Goal: Task Accomplishment & Management: Manage account settings

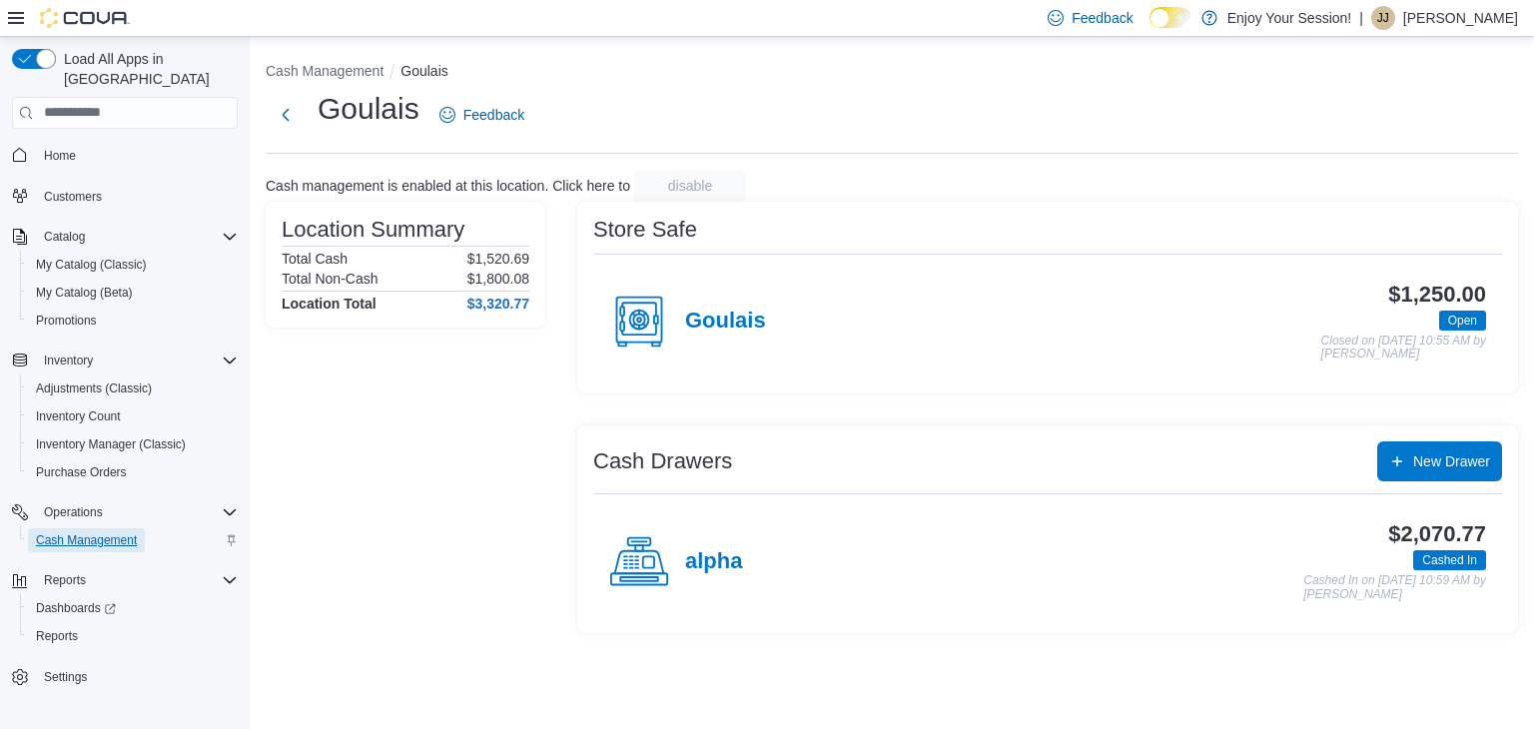
click at [95, 532] on span "Cash Management" at bounding box center [86, 540] width 101 height 16
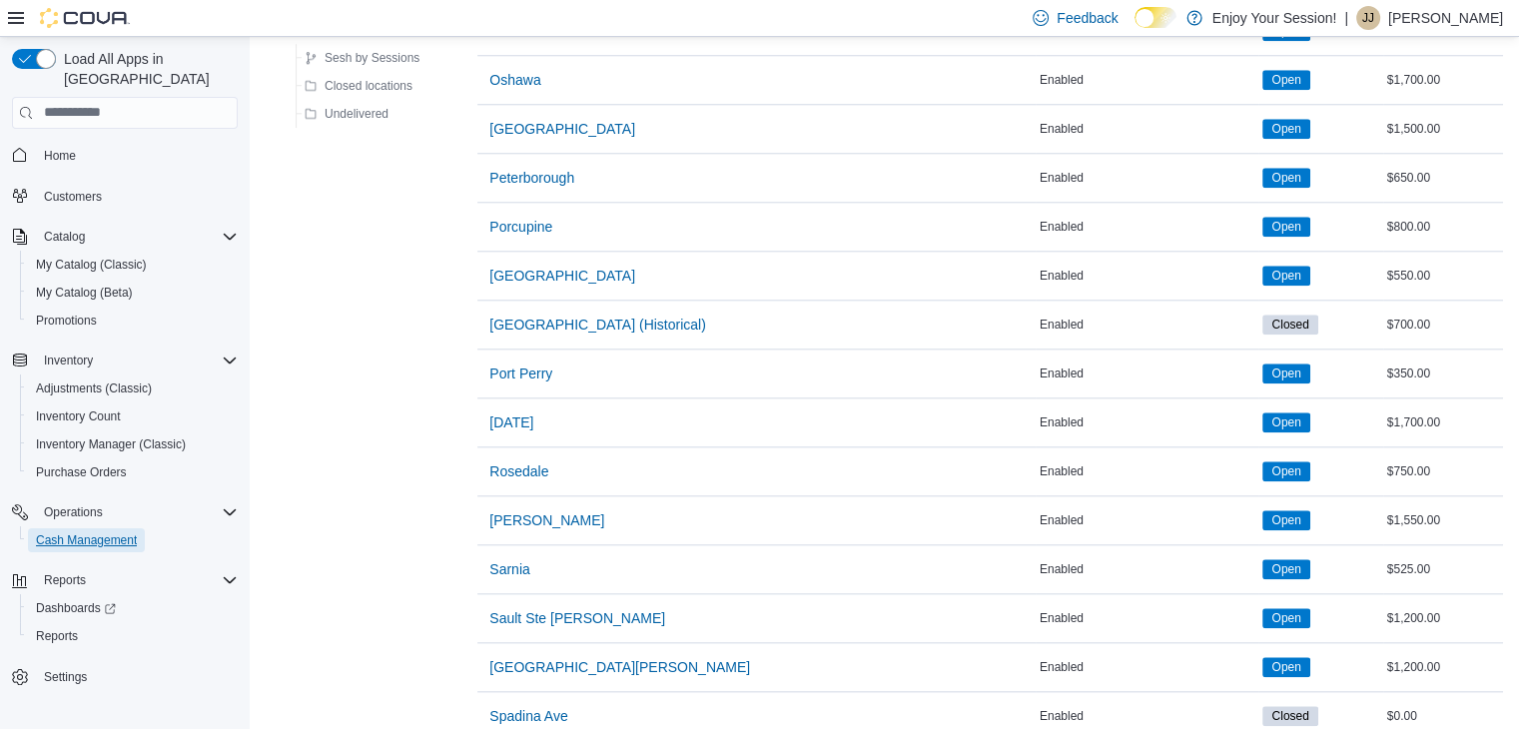
scroll to position [2297, 0]
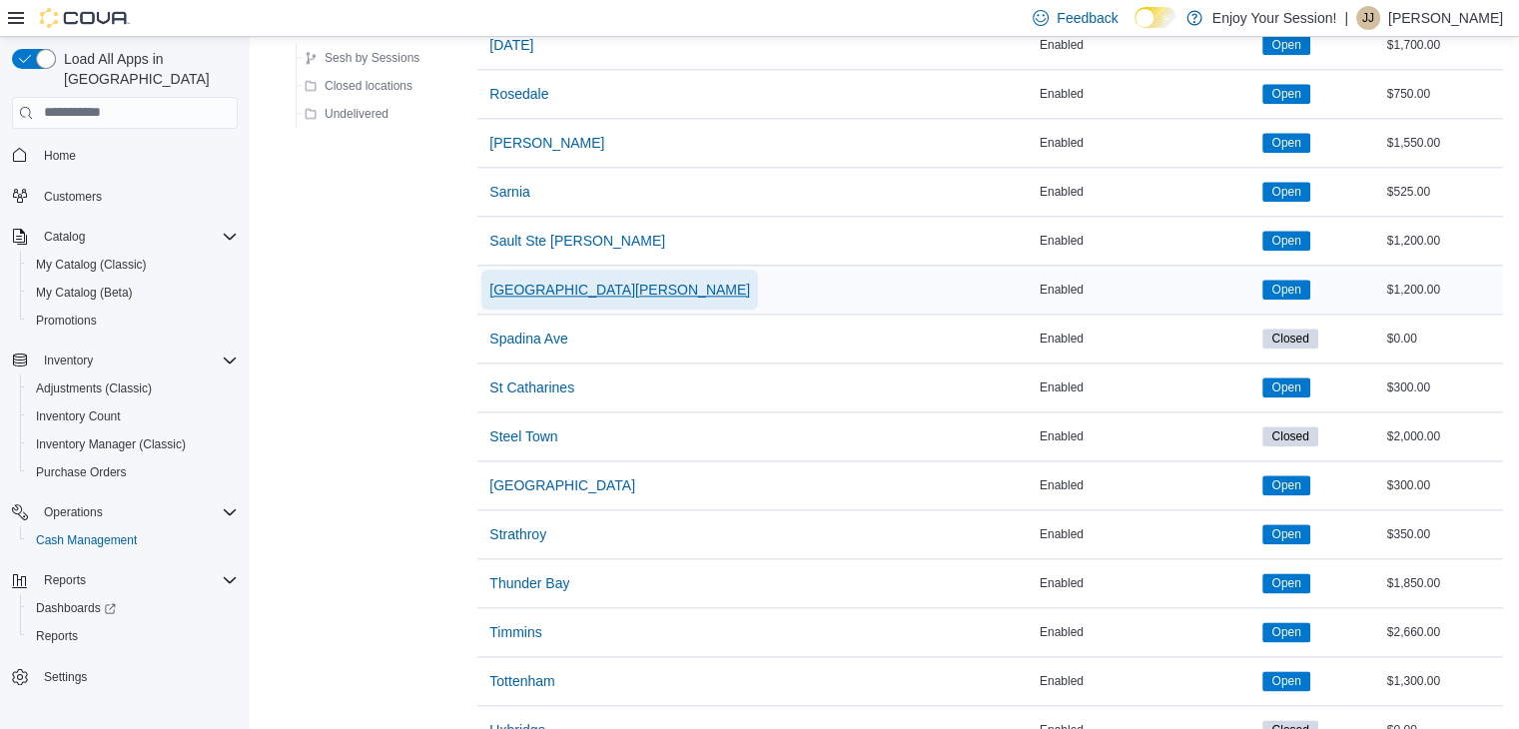
click at [555, 280] on span "Sault Ste Marie - Hillside" at bounding box center [619, 290] width 261 height 20
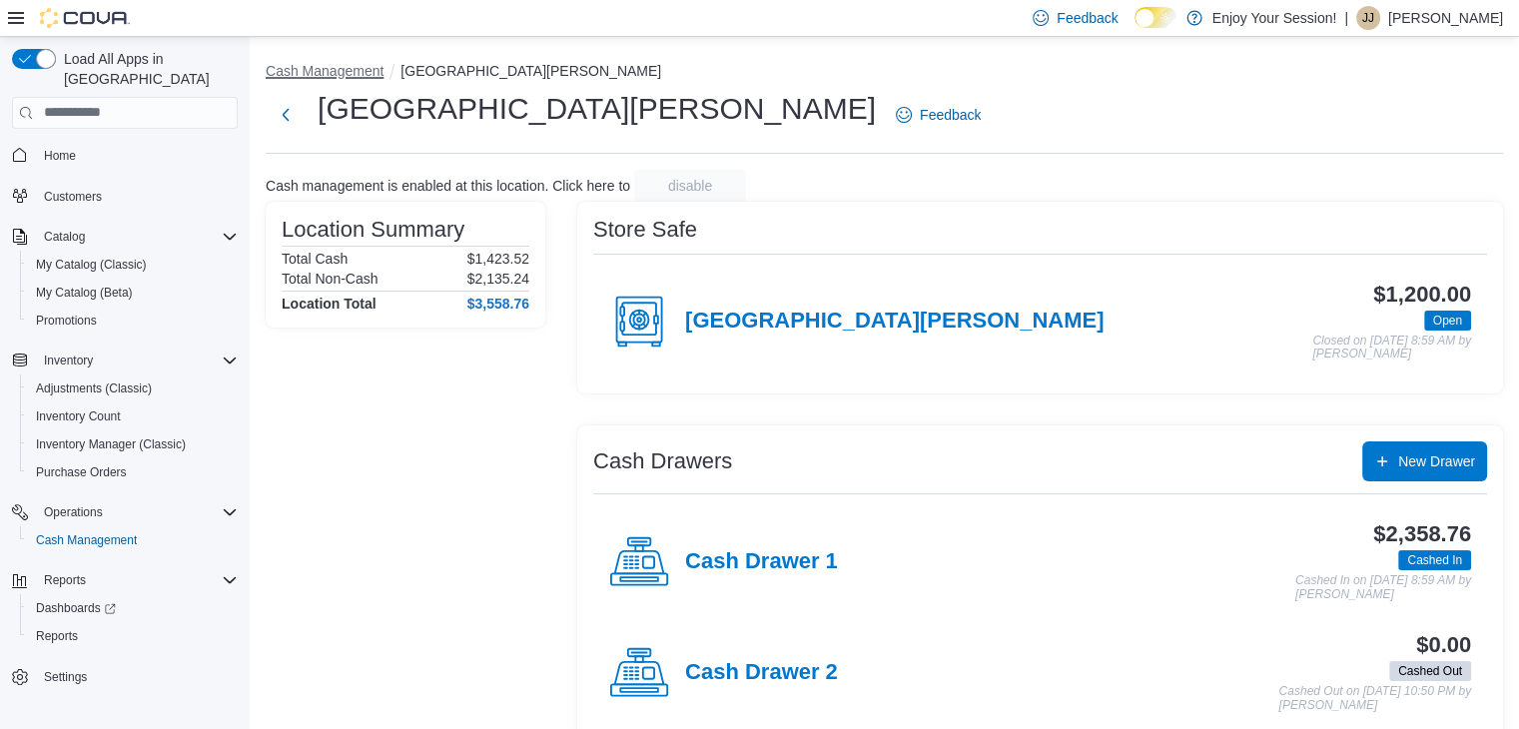
click at [335, 69] on button "Cash Management" at bounding box center [325, 71] width 118 height 16
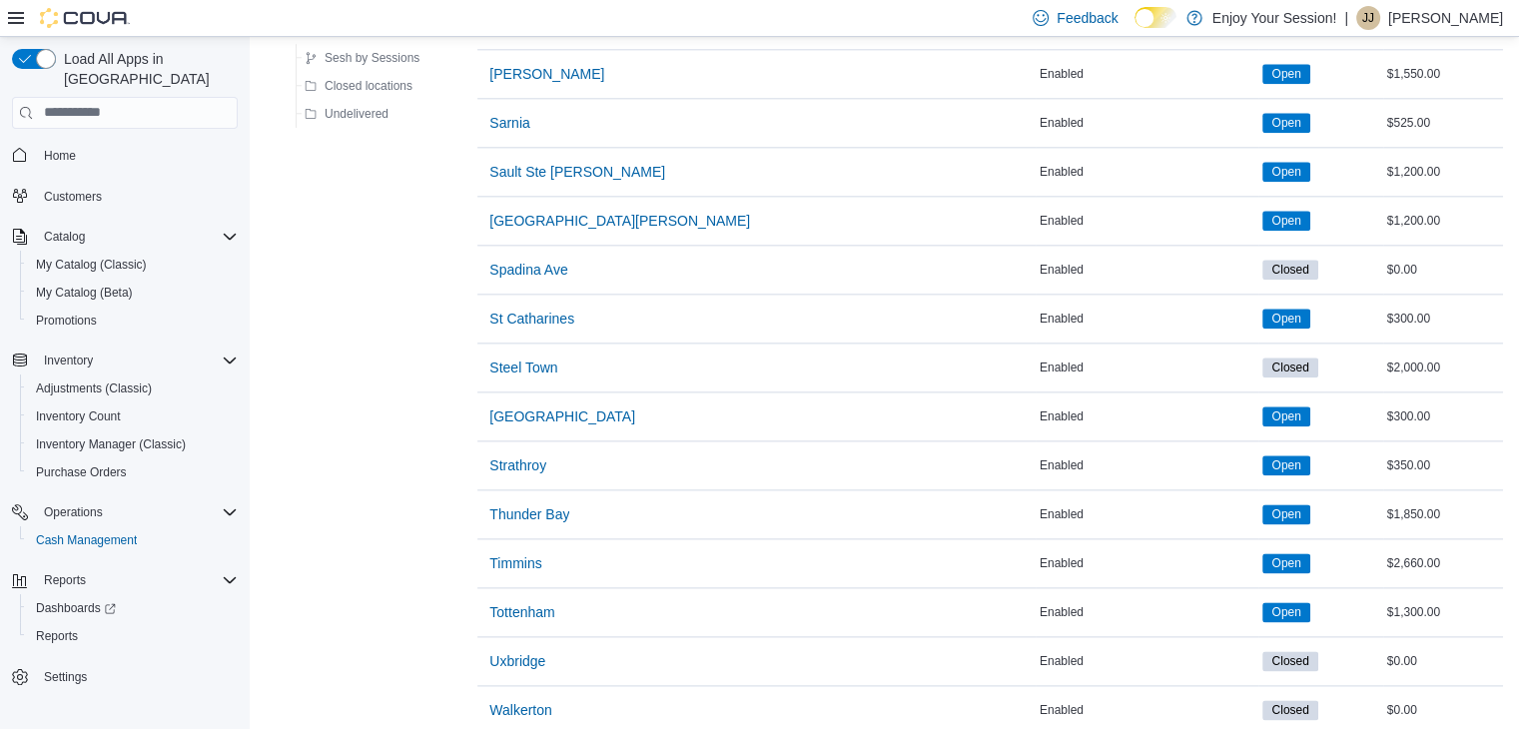
scroll to position [2286, 0]
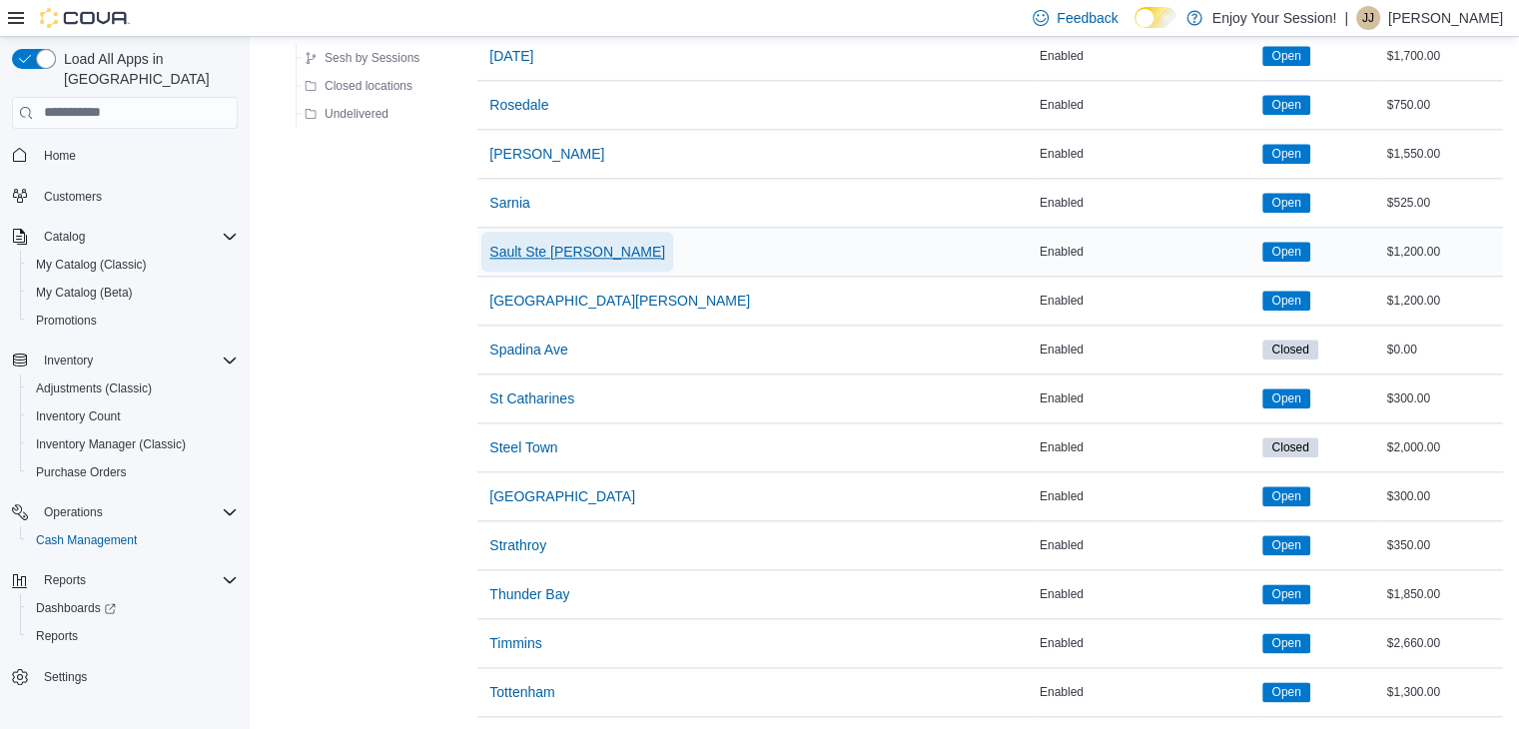
click at [563, 242] on span "Sault Ste Marie" at bounding box center [577, 252] width 176 height 20
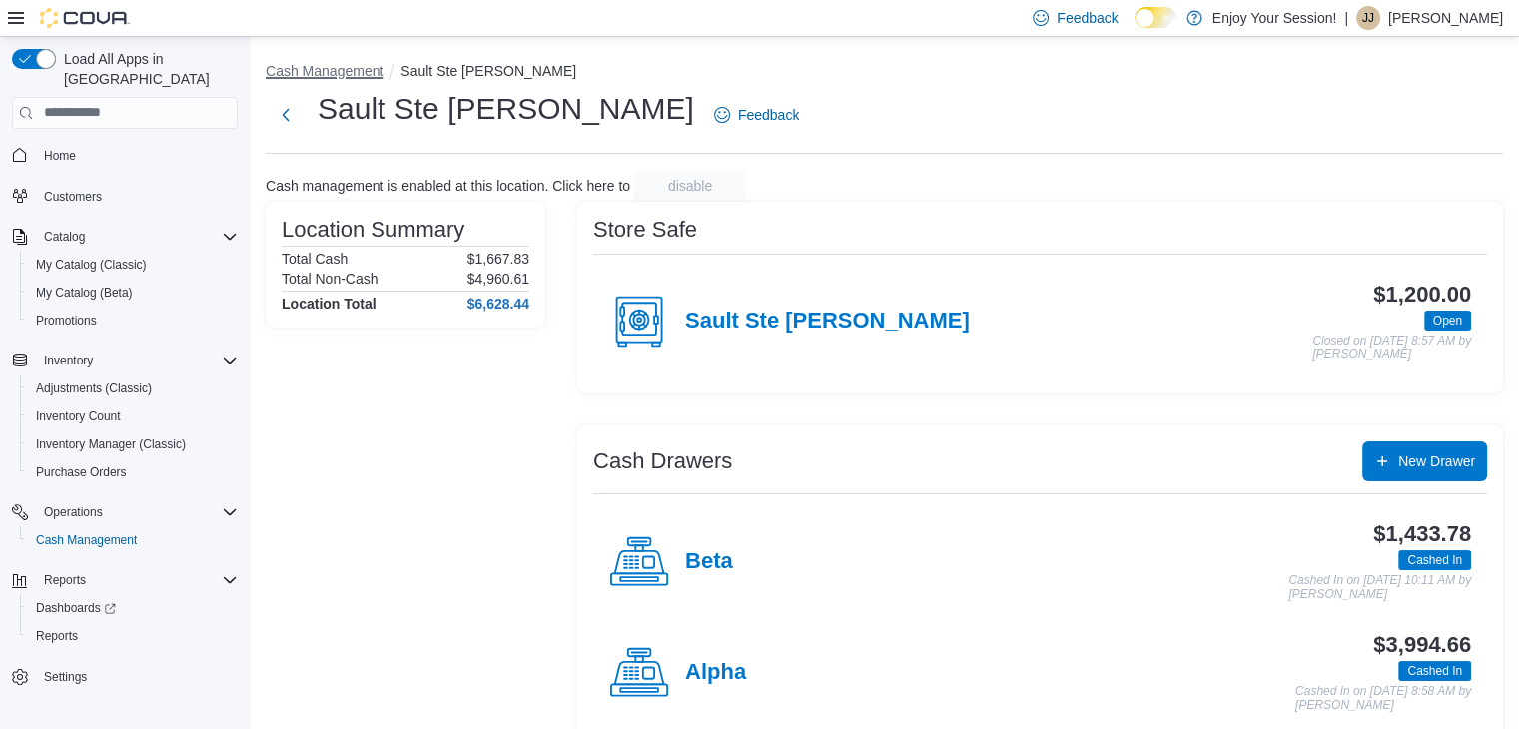
click at [335, 74] on button "Cash Management" at bounding box center [325, 71] width 118 height 16
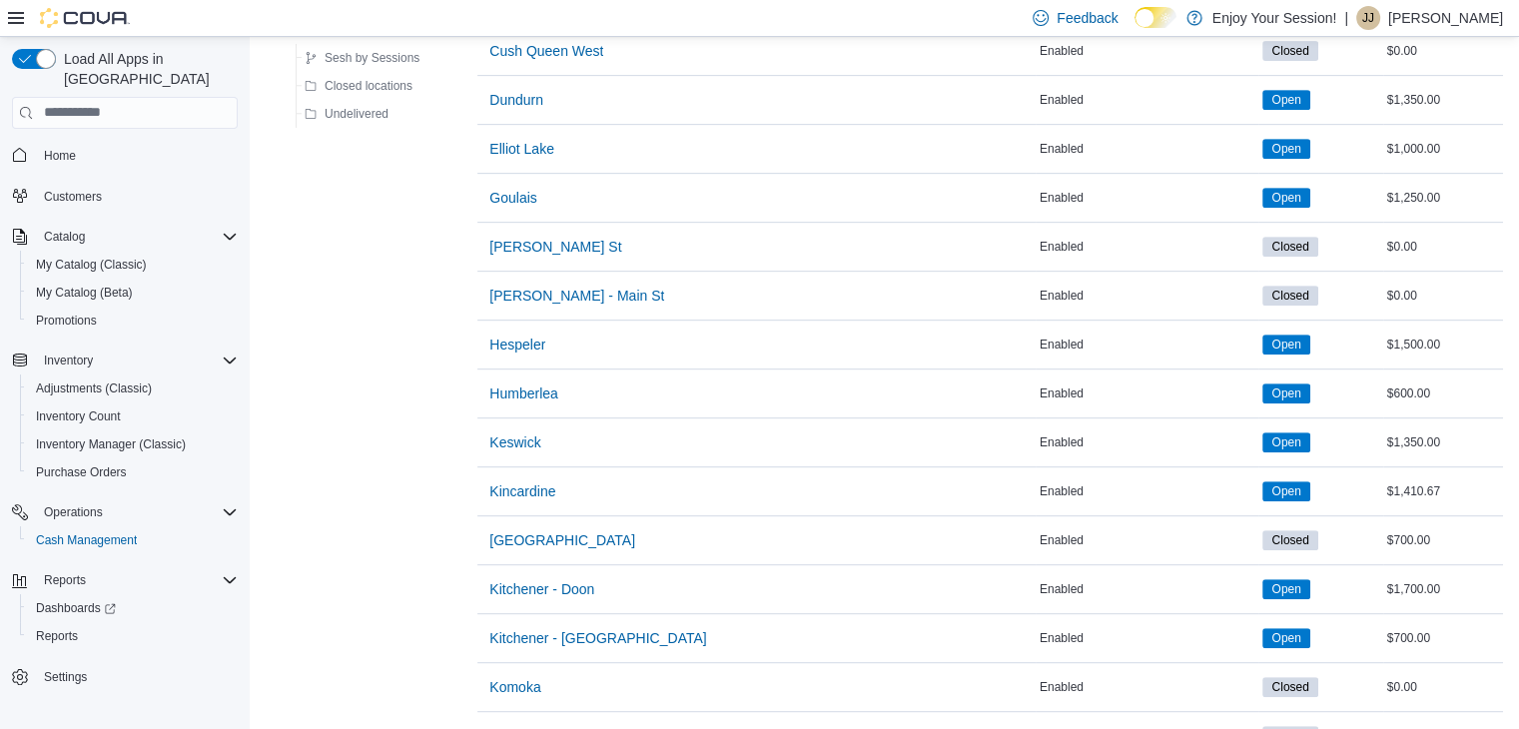
scroll to position [799, 0]
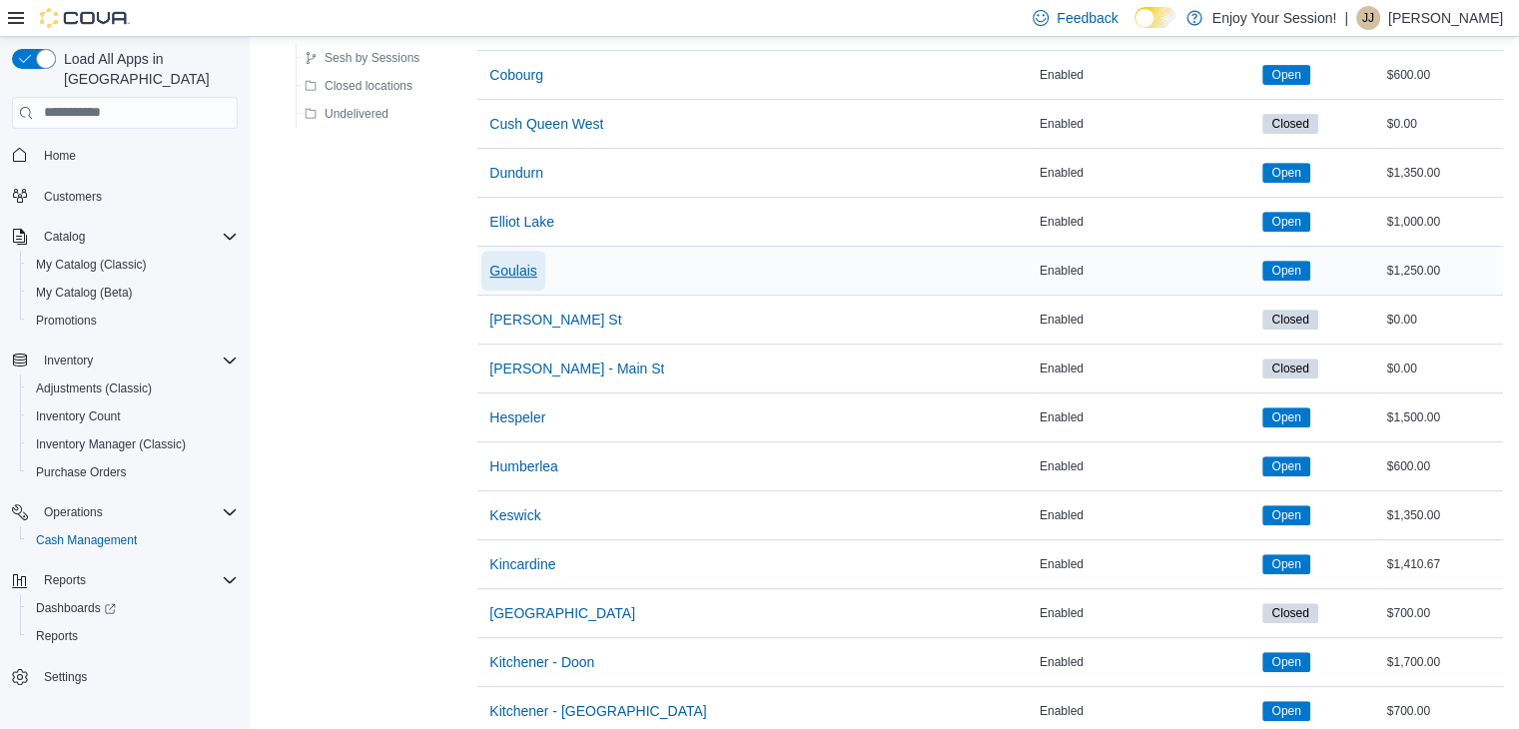
click at [511, 261] on span "Goulais" at bounding box center [512, 271] width 47 height 20
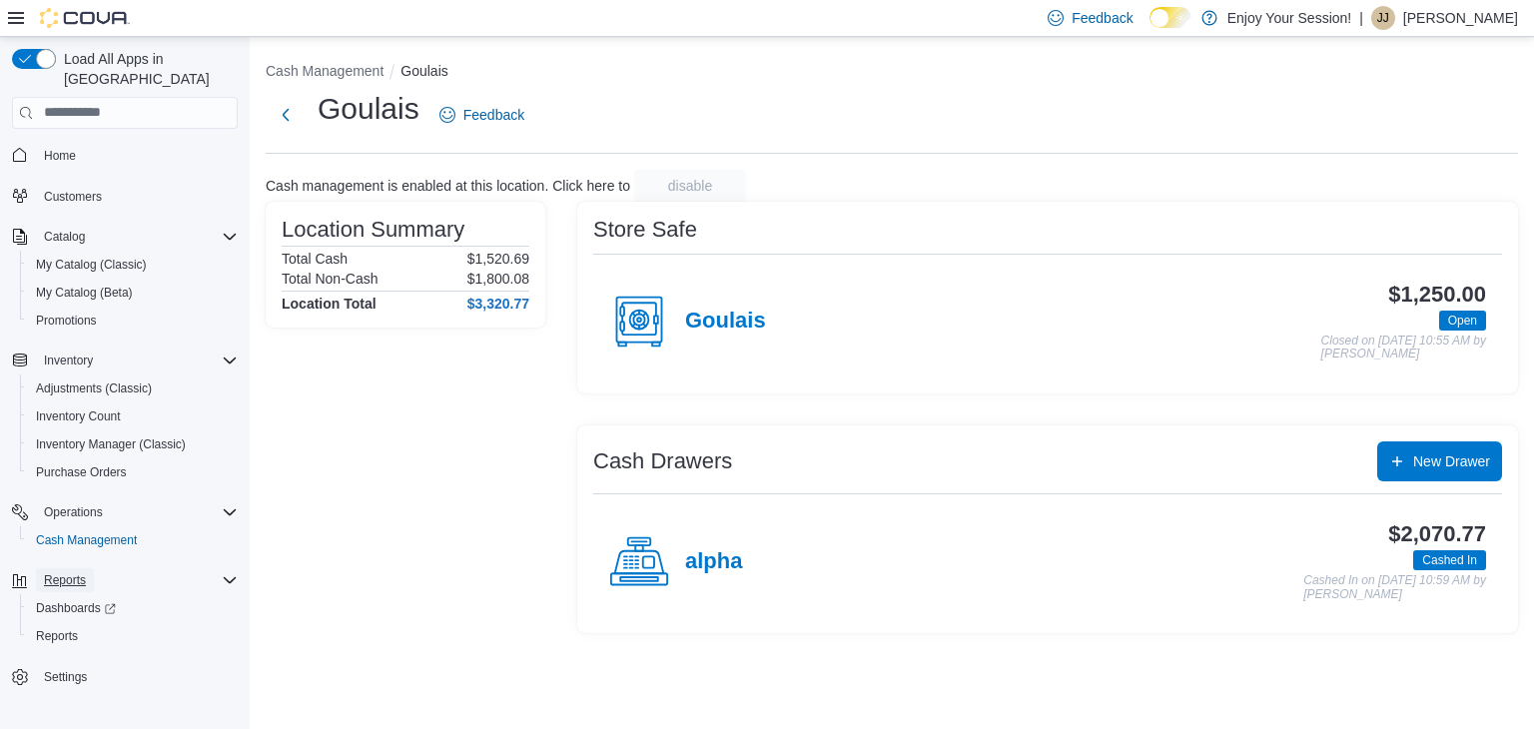
click at [73, 572] on span "Reports" at bounding box center [65, 580] width 42 height 16
click at [77, 628] on span "Reports" at bounding box center [57, 636] width 42 height 16
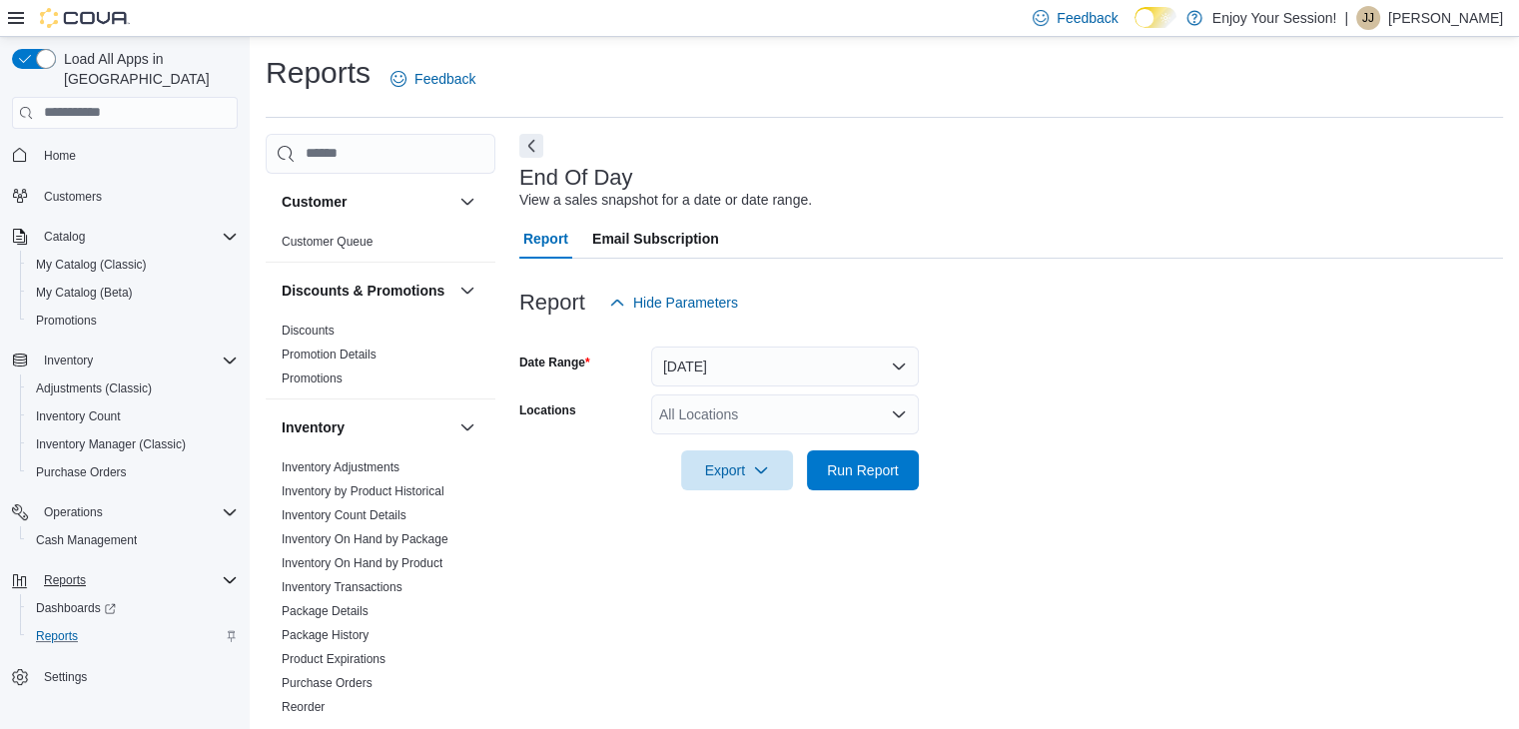
scroll to position [7, 0]
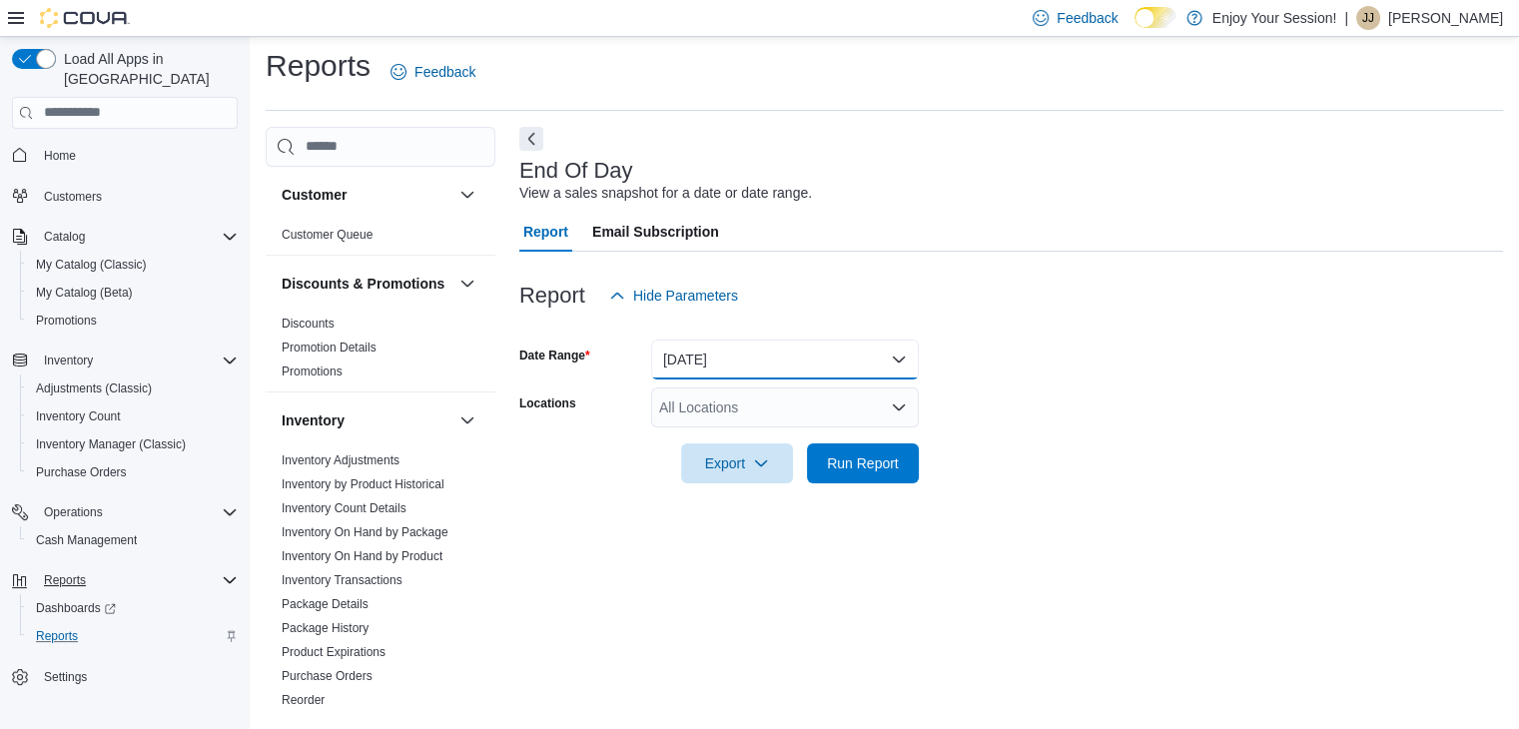
click at [907, 356] on button "Today" at bounding box center [785, 360] width 268 height 40
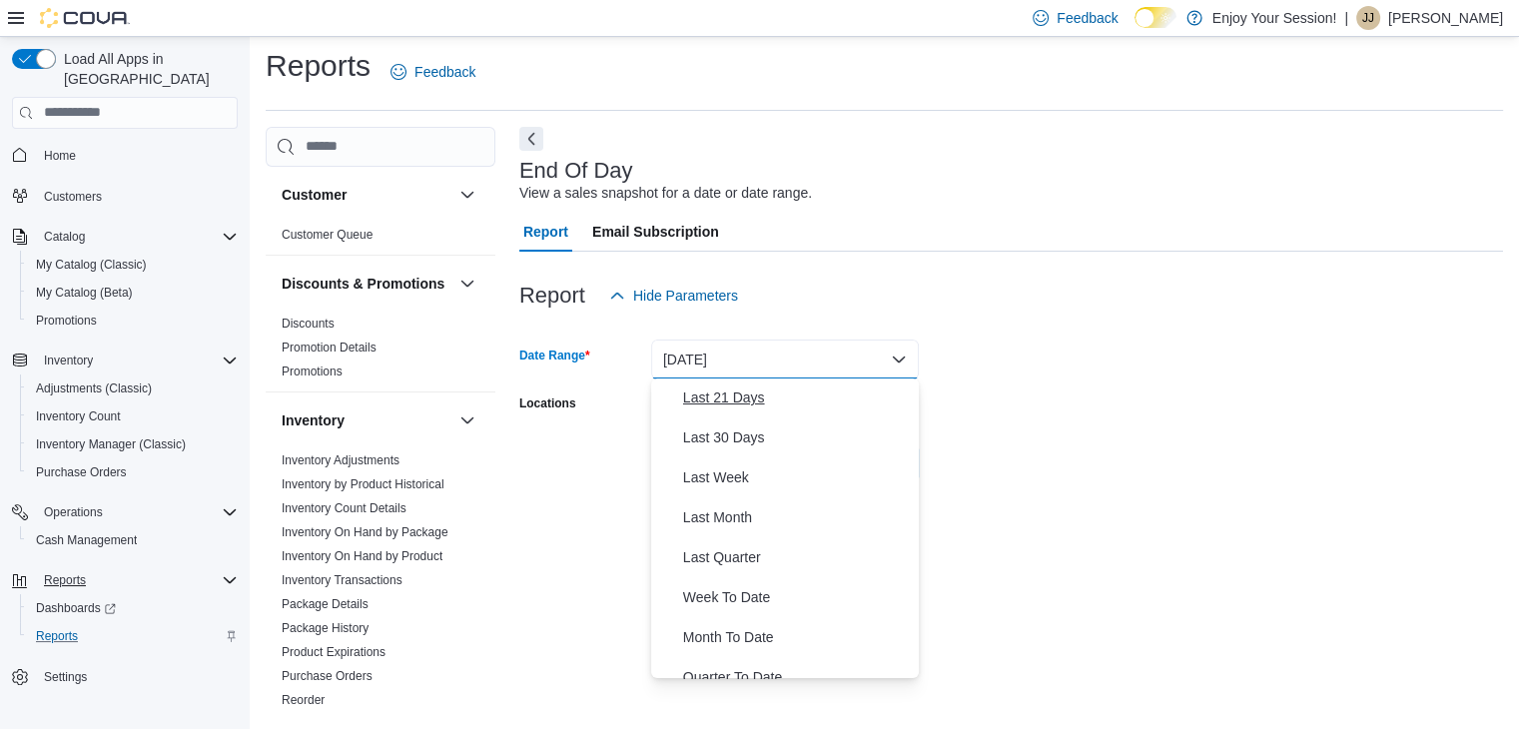
scroll to position [300, 0]
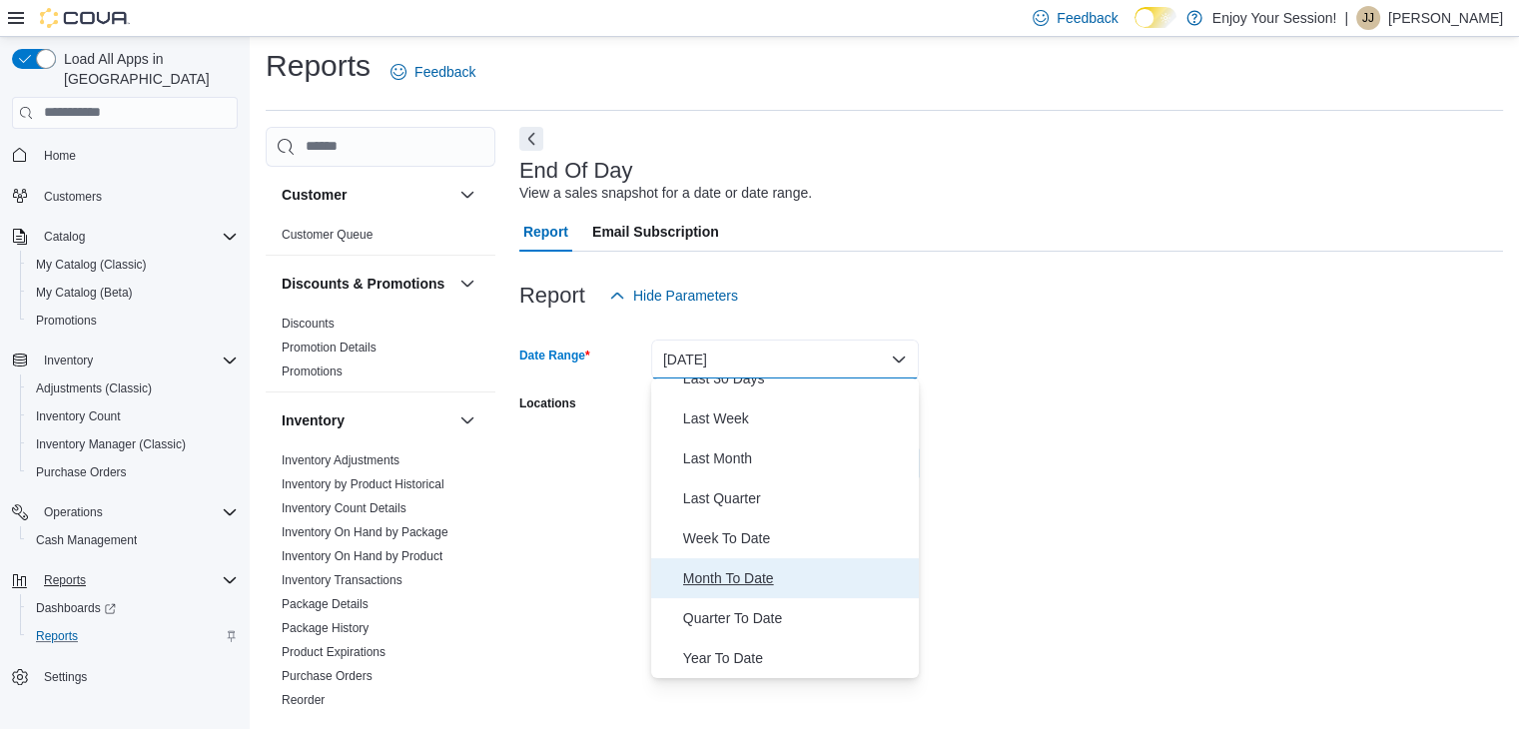
click at [775, 572] on span "Month To Date" at bounding box center [797, 578] width 228 height 24
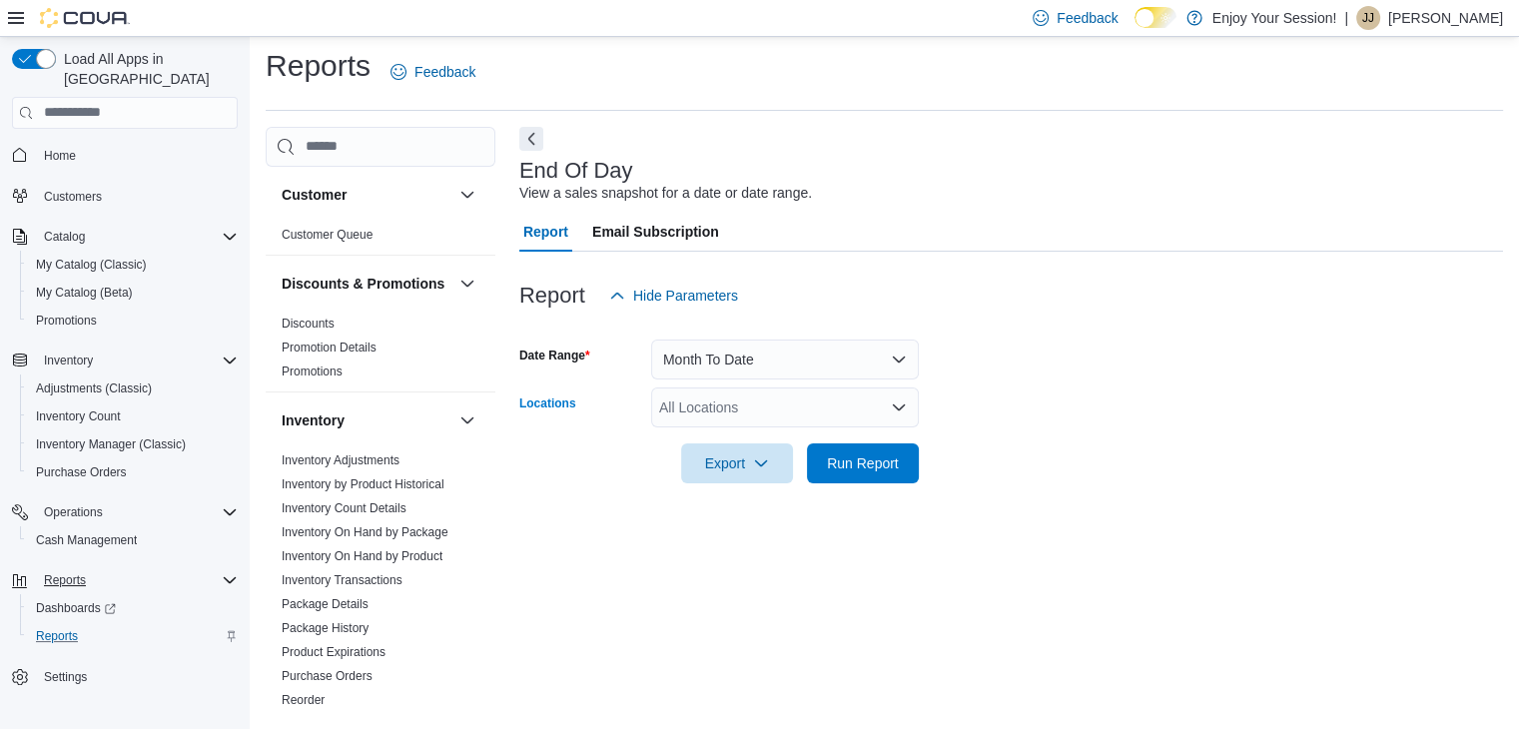
click at [749, 413] on div "All Locations" at bounding box center [785, 408] width 268 height 40
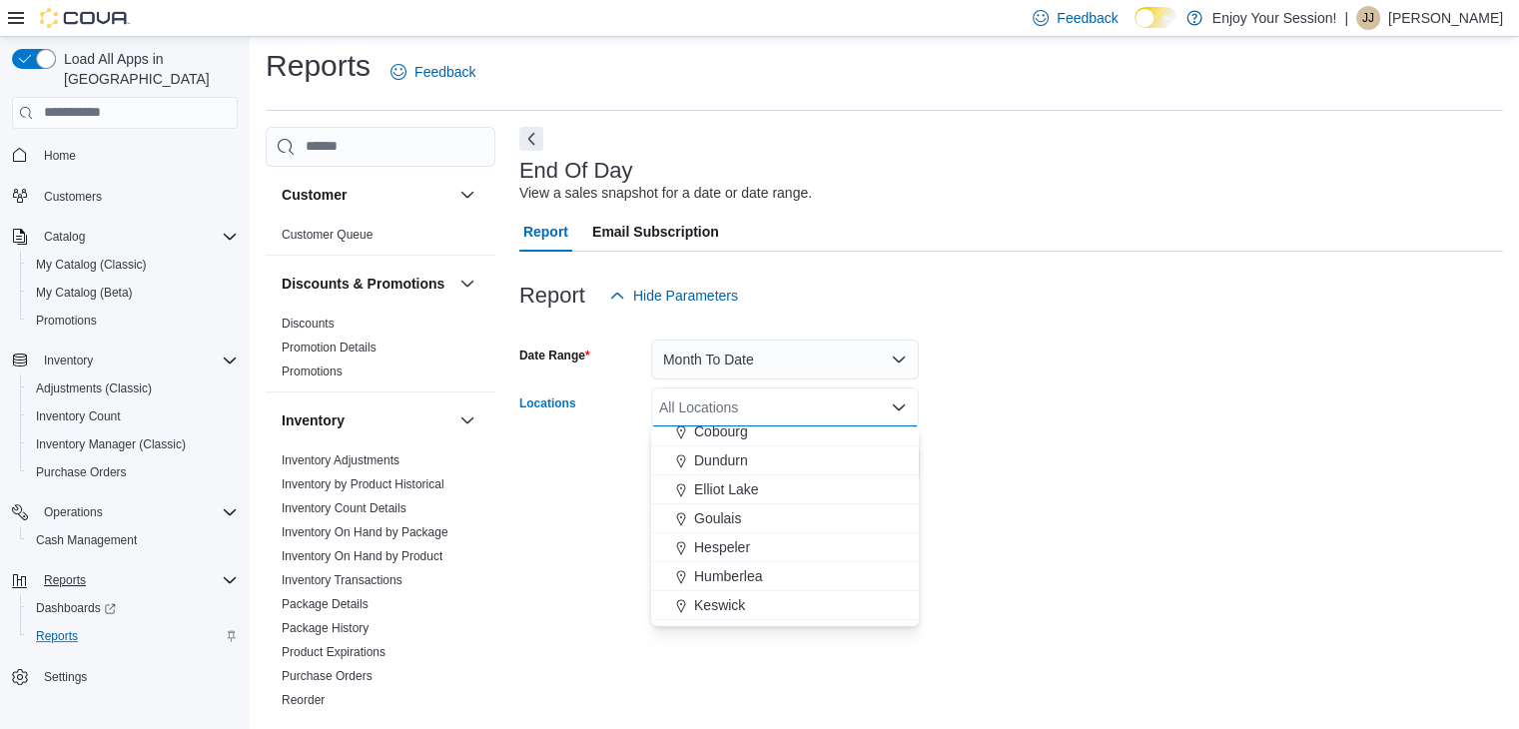
scroll to position [200, 0]
click at [731, 525] on span "Goulais" at bounding box center [717, 530] width 47 height 20
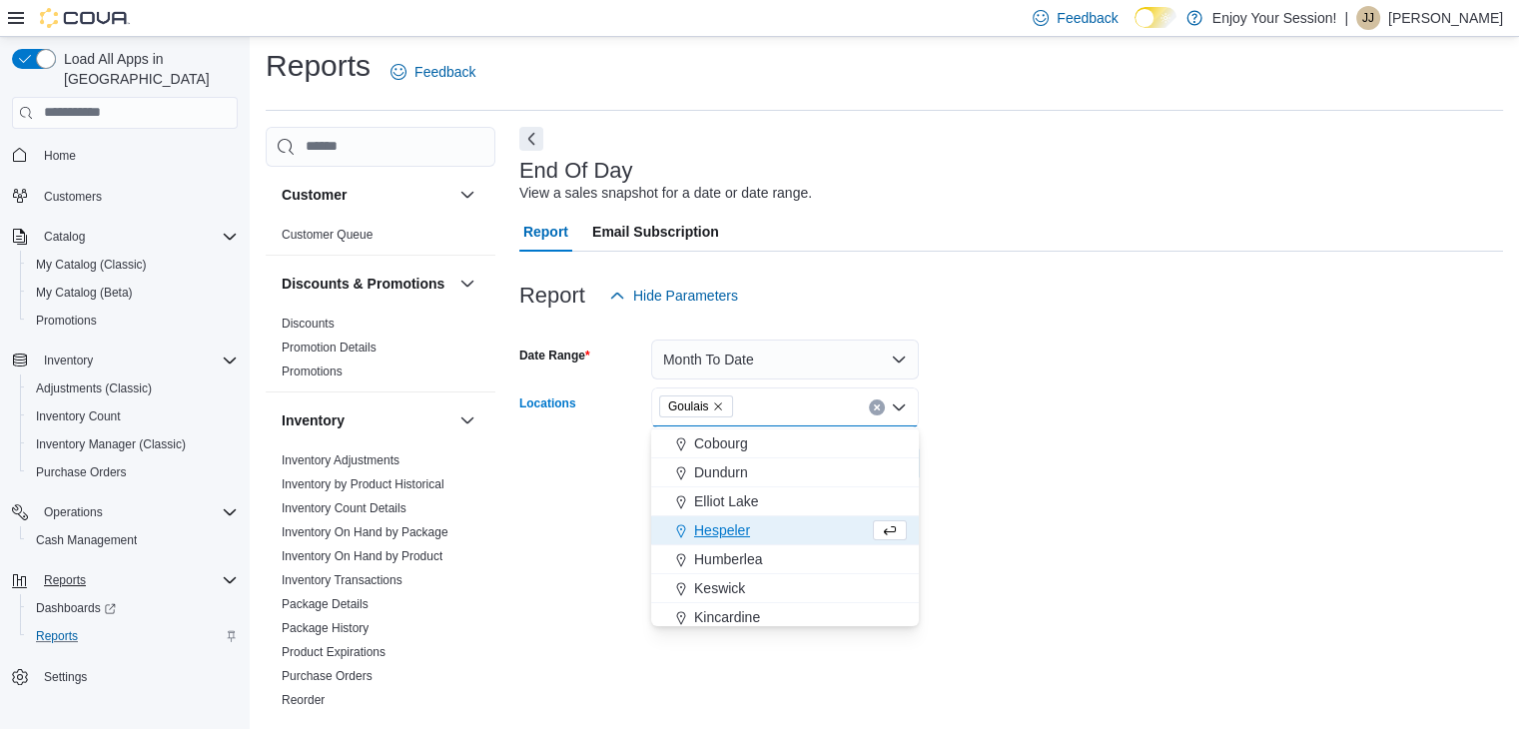
click at [1064, 422] on form "Date Range Month To Date Locations Goulais Combo box. Selected. Goulais. Press …" at bounding box center [1011, 400] width 984 height 168
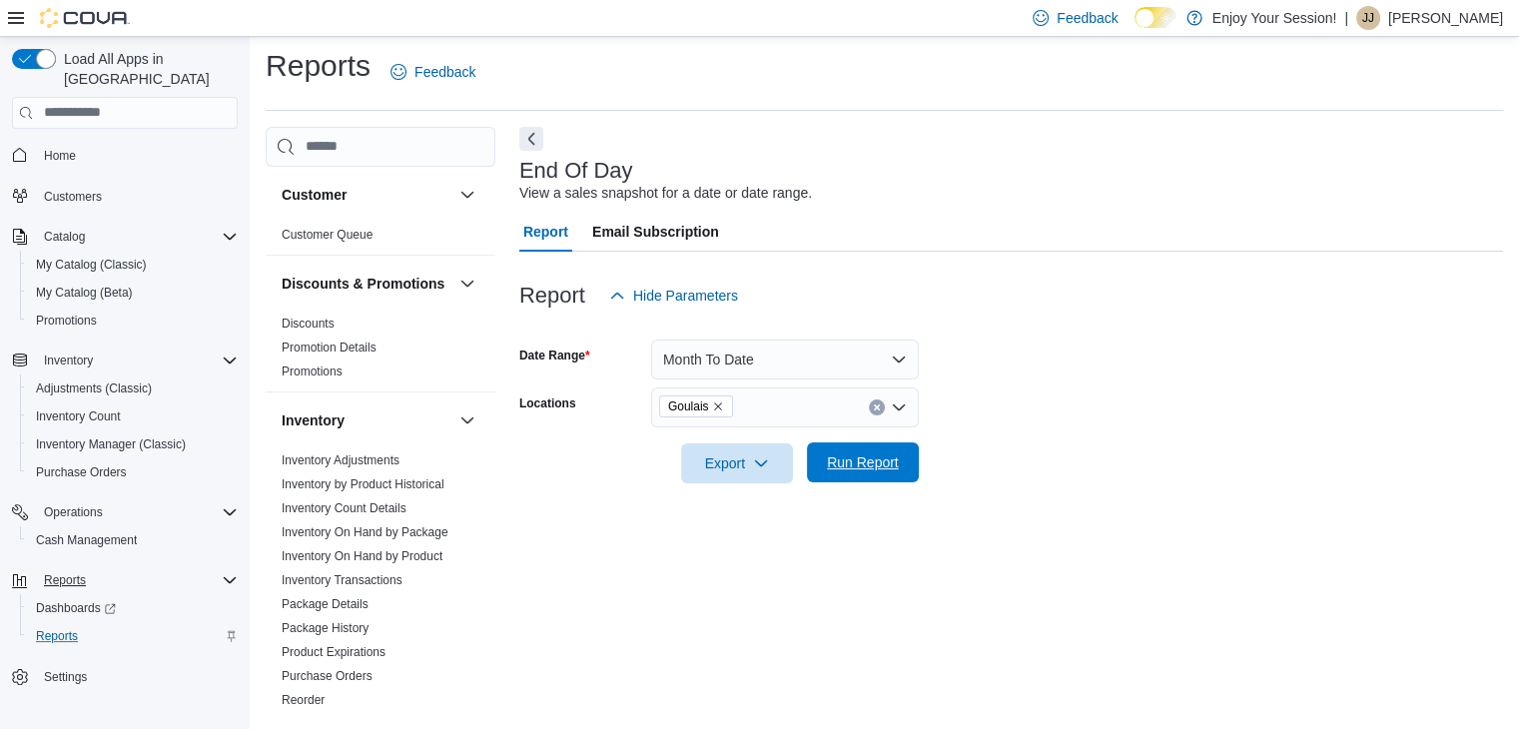
click at [839, 460] on span "Run Report" at bounding box center [863, 462] width 72 height 20
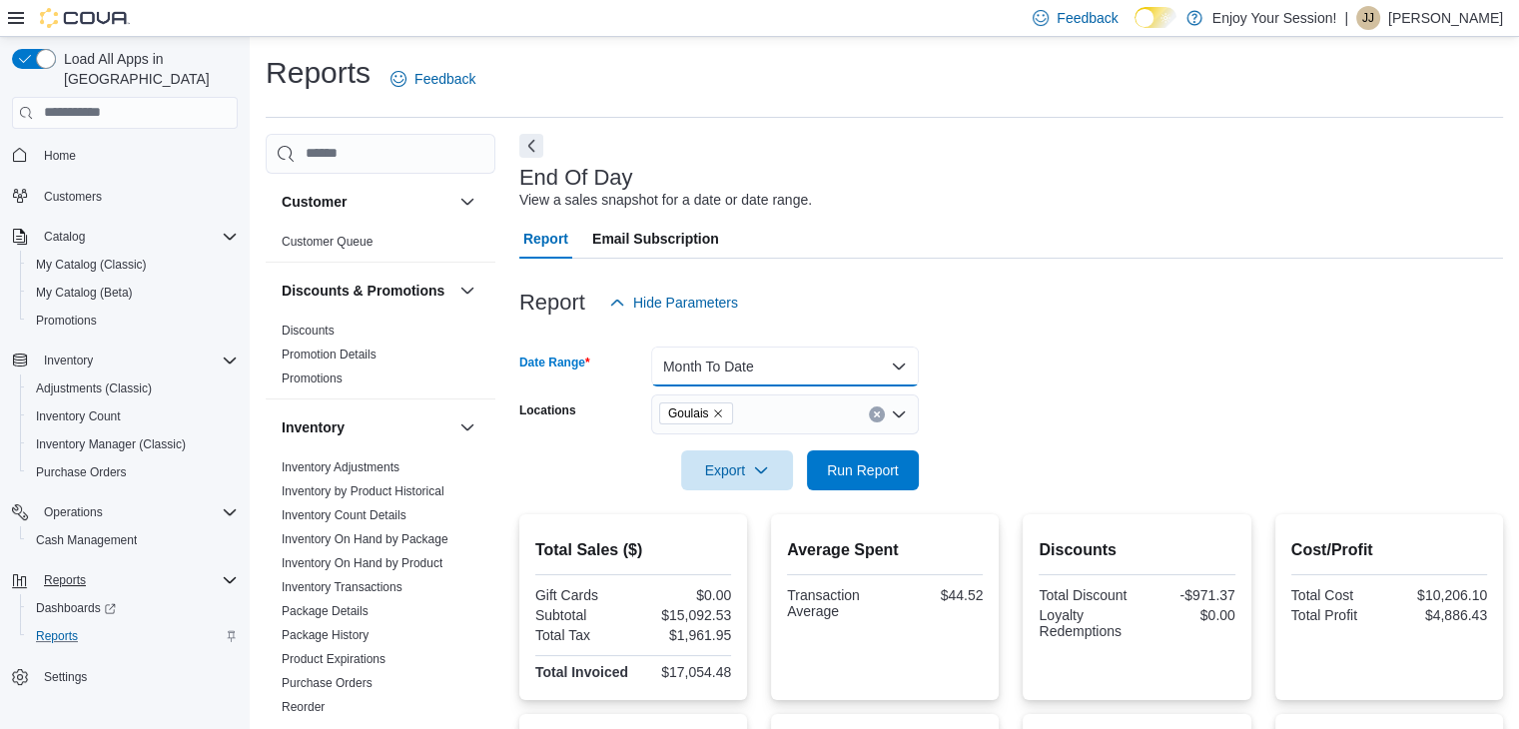
click at [899, 365] on button "Month To Date" at bounding box center [785, 367] width 268 height 40
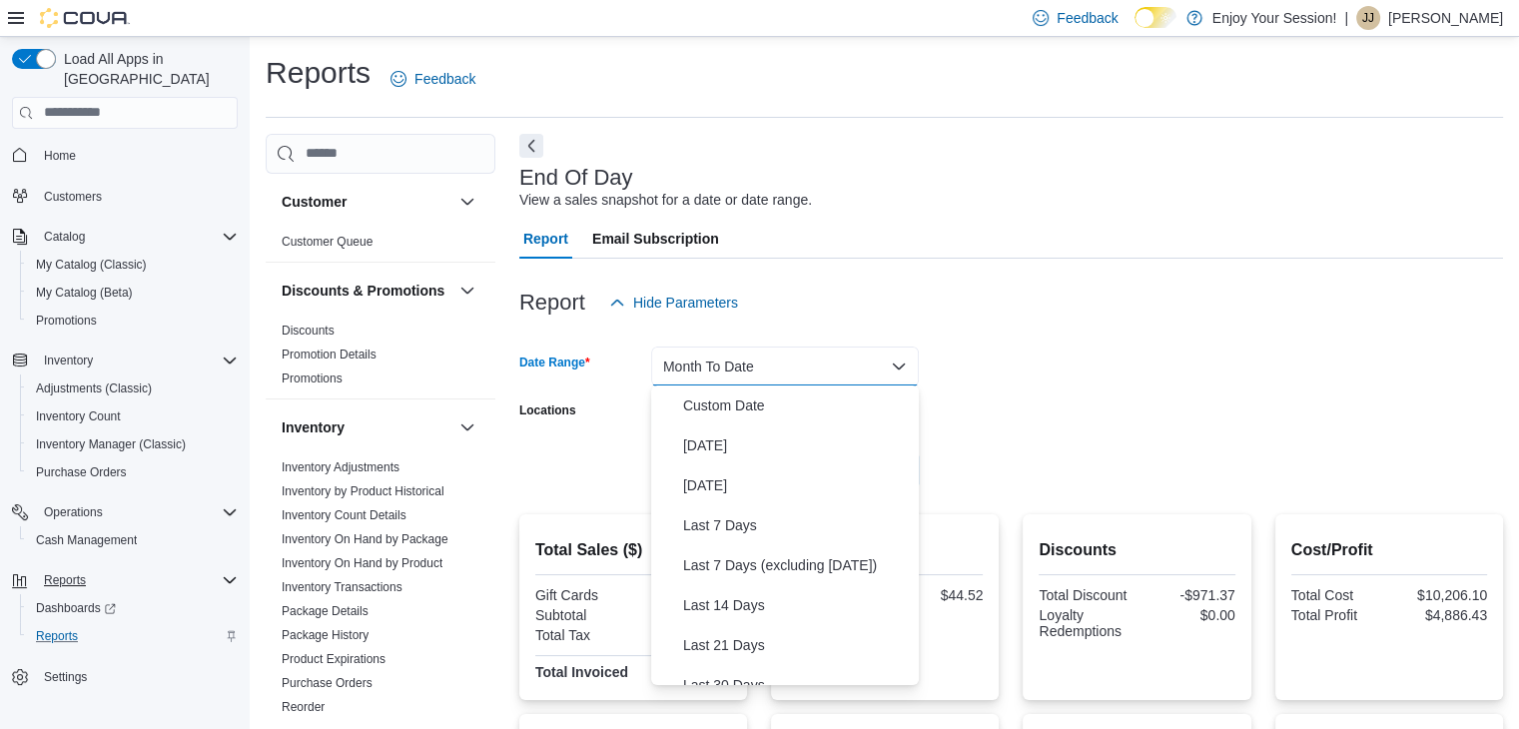
scroll to position [300, 0]
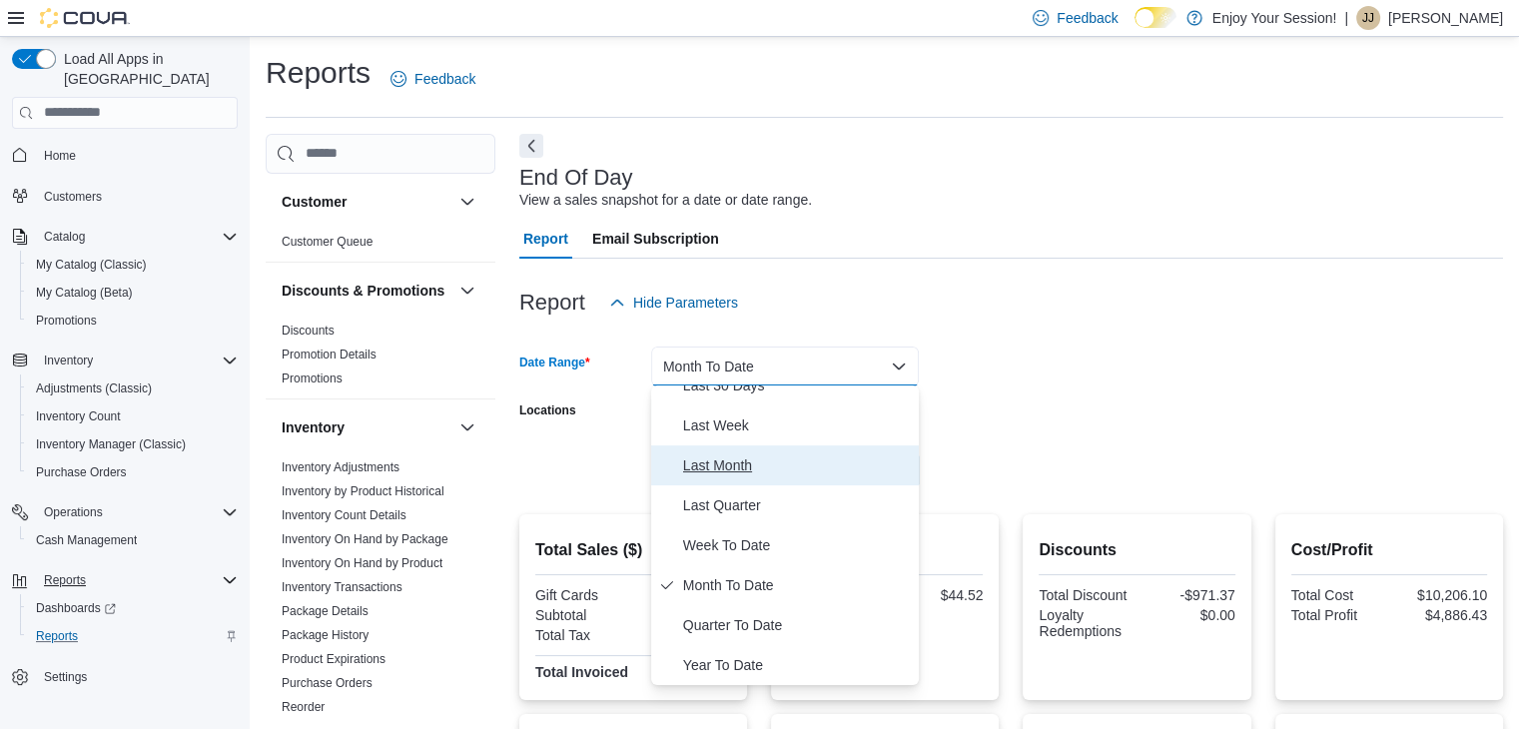
click at [737, 460] on span "Last Month" at bounding box center [797, 465] width 228 height 24
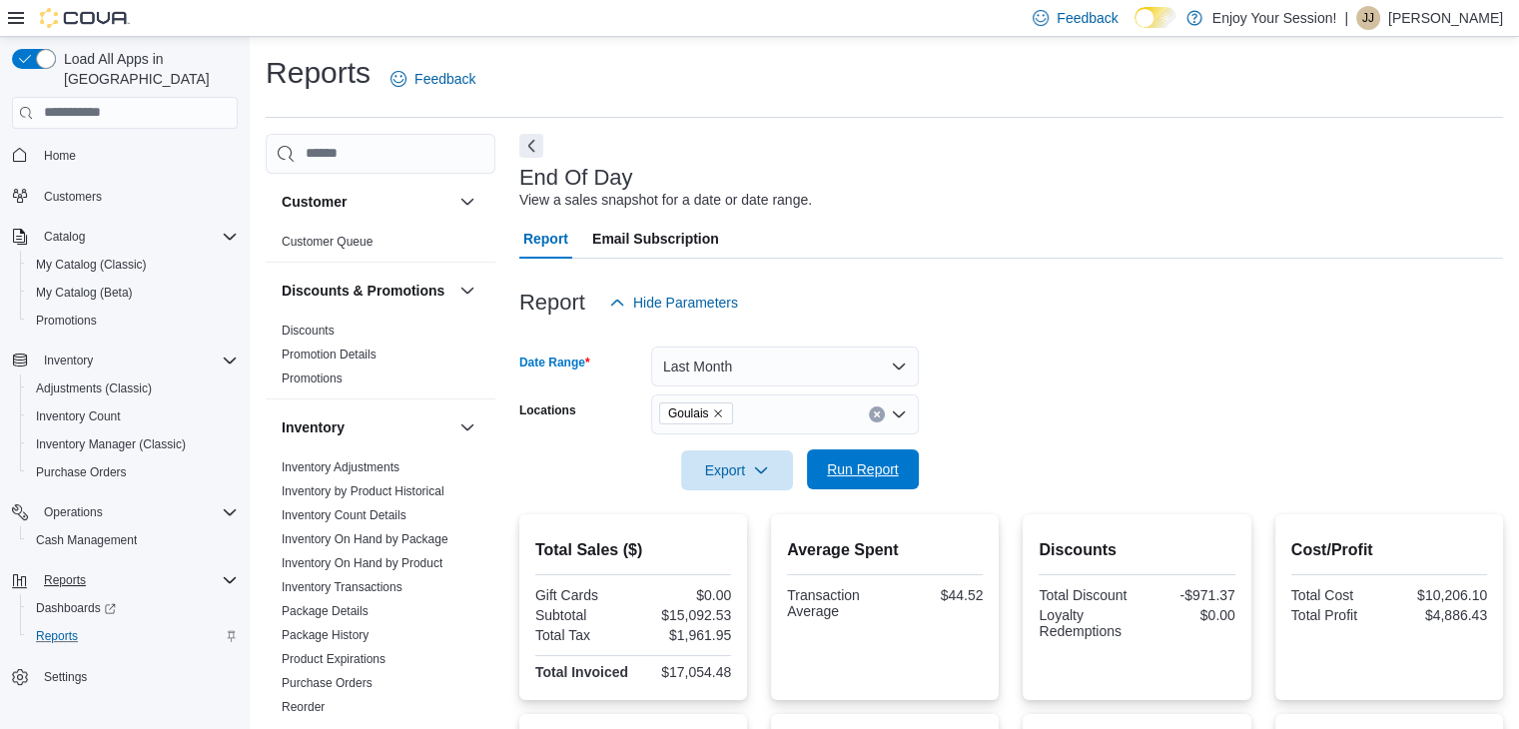
click at [883, 465] on span "Run Report" at bounding box center [863, 469] width 72 height 20
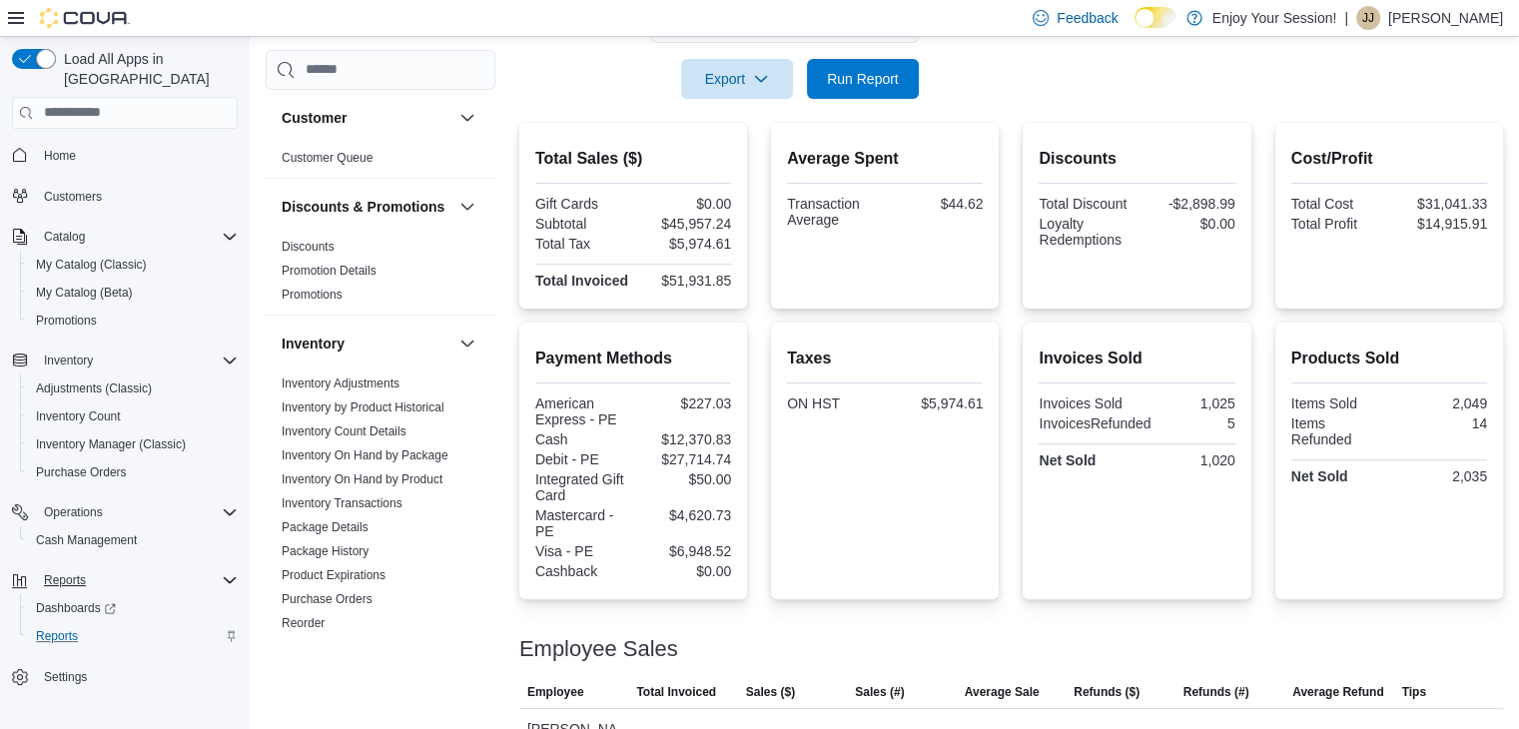
scroll to position [581, 0]
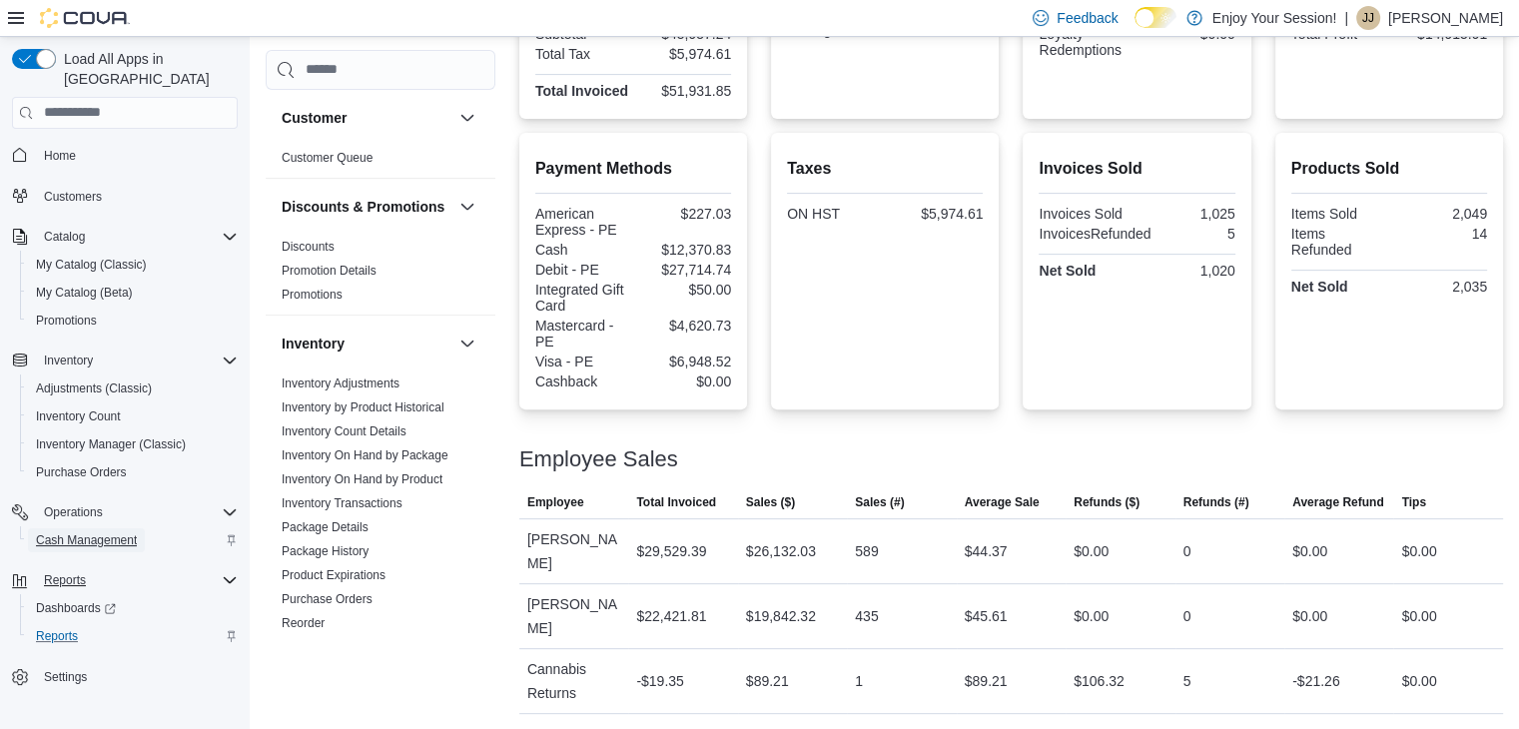
click at [74, 532] on span "Cash Management" at bounding box center [86, 540] width 101 height 16
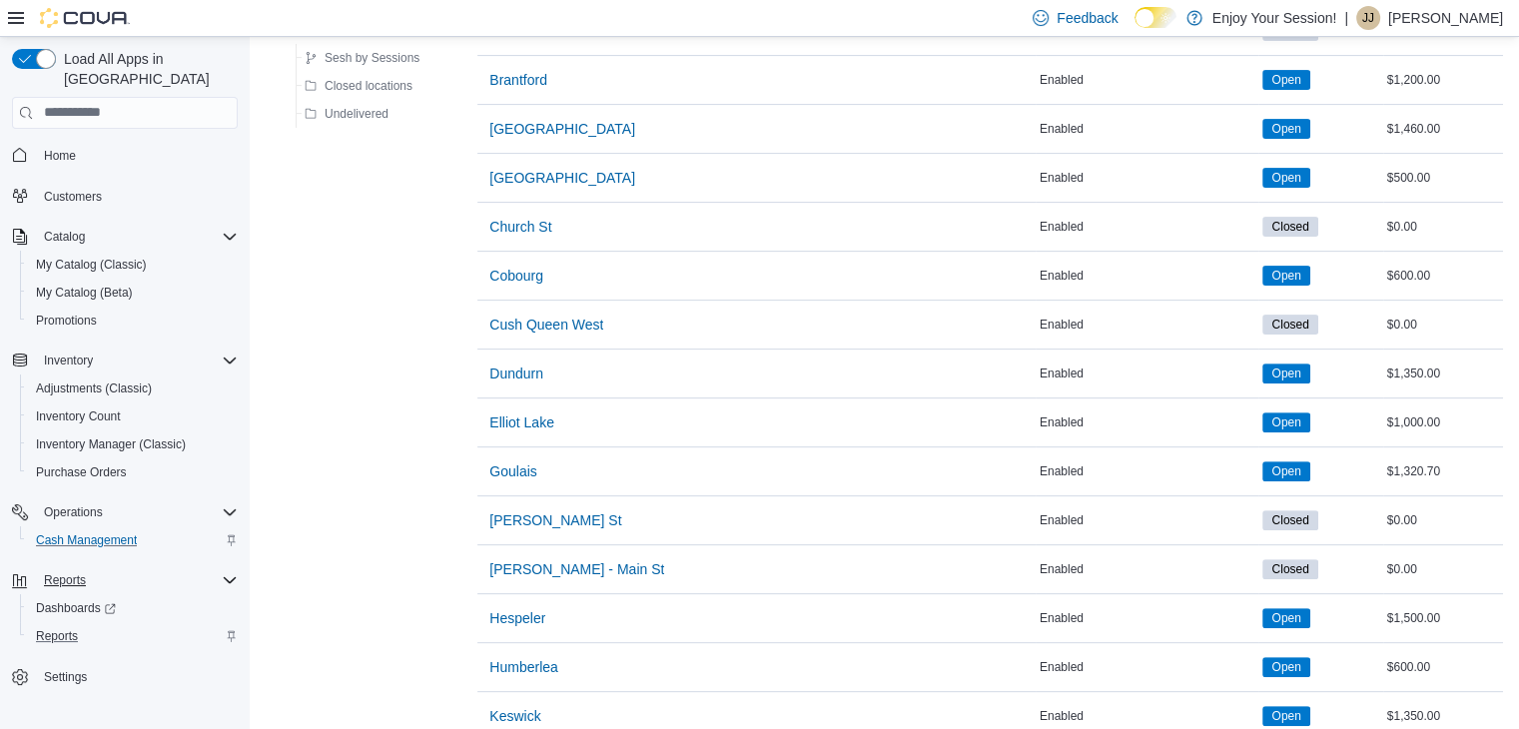
scroll to position [599, 0]
click at [527, 466] on span "Goulais" at bounding box center [512, 470] width 47 height 20
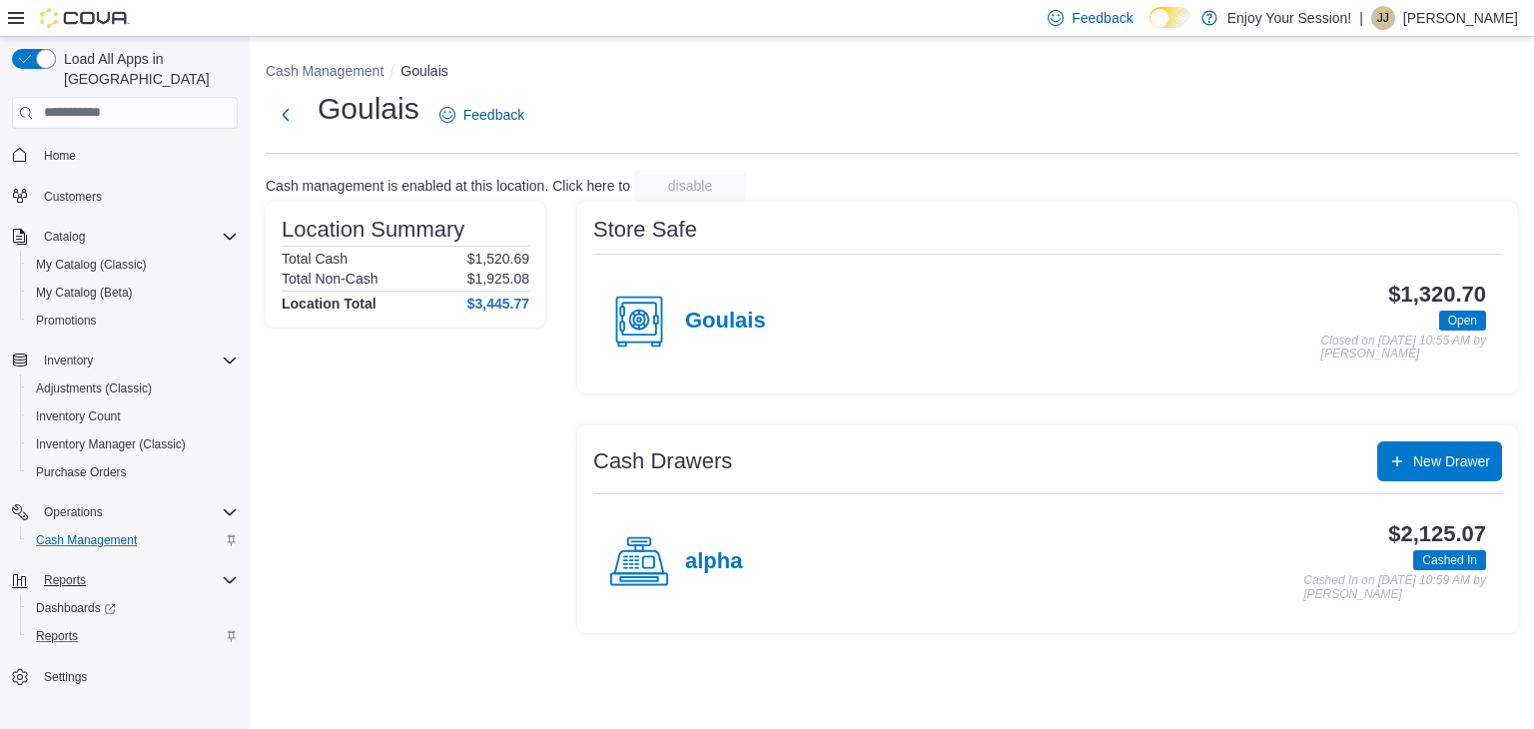
click at [655, 312] on icon at bounding box center [639, 319] width 34 height 32
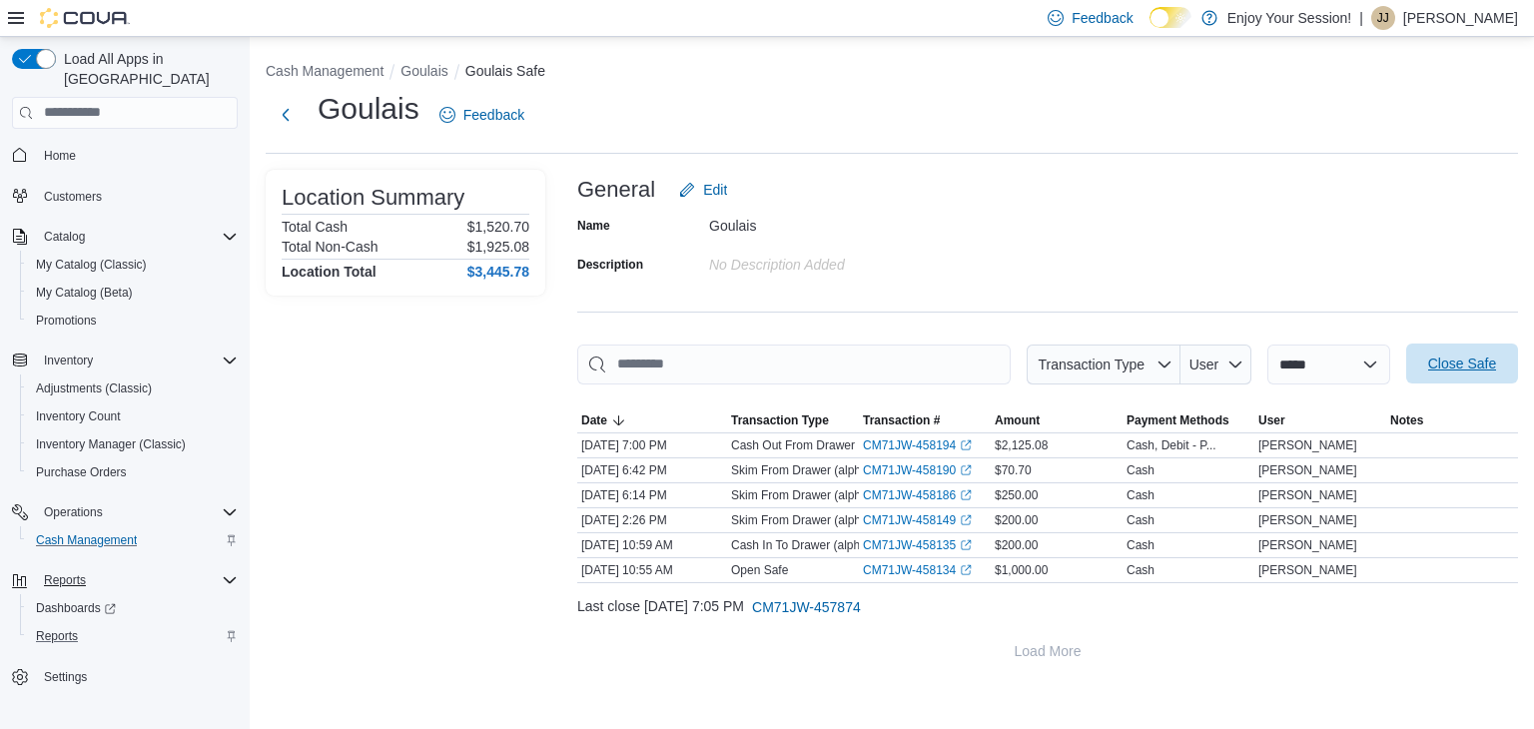
click at [1442, 369] on span "Close Safe" at bounding box center [1462, 364] width 68 height 20
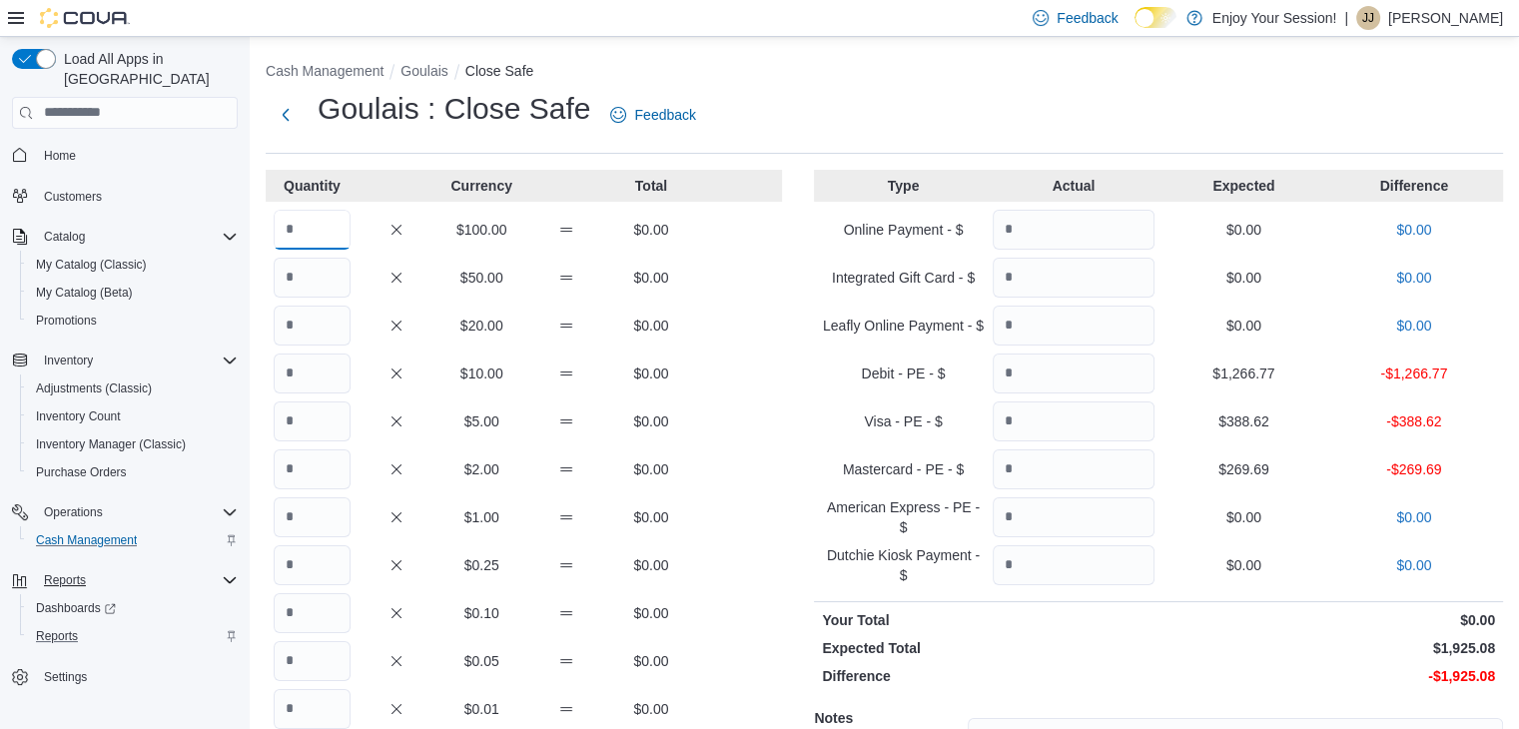
click at [336, 227] on input "Quantity" at bounding box center [312, 230] width 77 height 40
click at [319, 229] on input "*" at bounding box center [312, 230] width 77 height 40
type input "**"
click at [312, 271] on input "Quantity" at bounding box center [312, 278] width 77 height 40
click at [322, 325] on input "Quantity" at bounding box center [312, 326] width 77 height 40
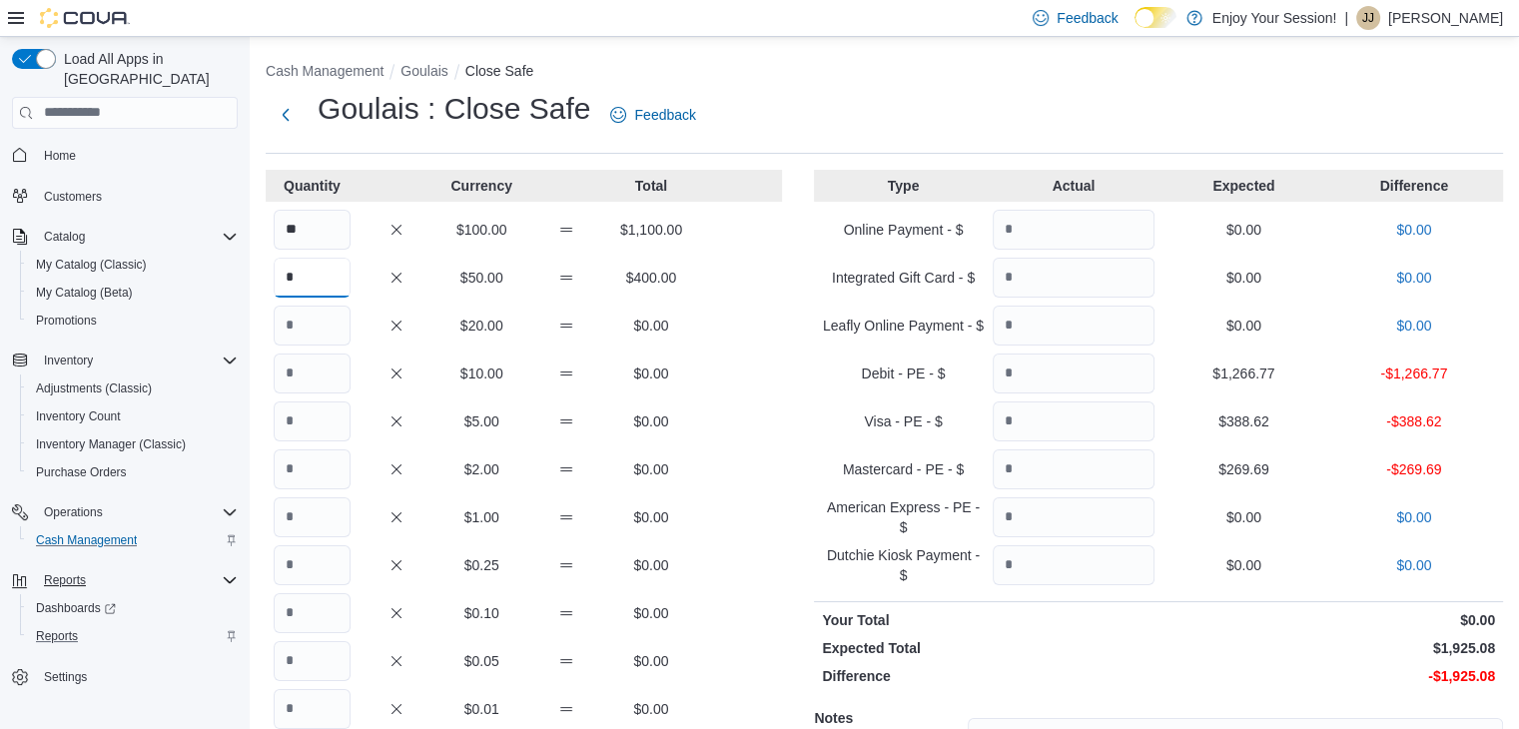
click at [312, 269] on input "*" at bounding box center [312, 278] width 77 height 40
type input "*"
click at [313, 325] on input "Quantity" at bounding box center [312, 326] width 77 height 40
type input "*"
click at [311, 380] on input "Quantity" at bounding box center [312, 374] width 77 height 40
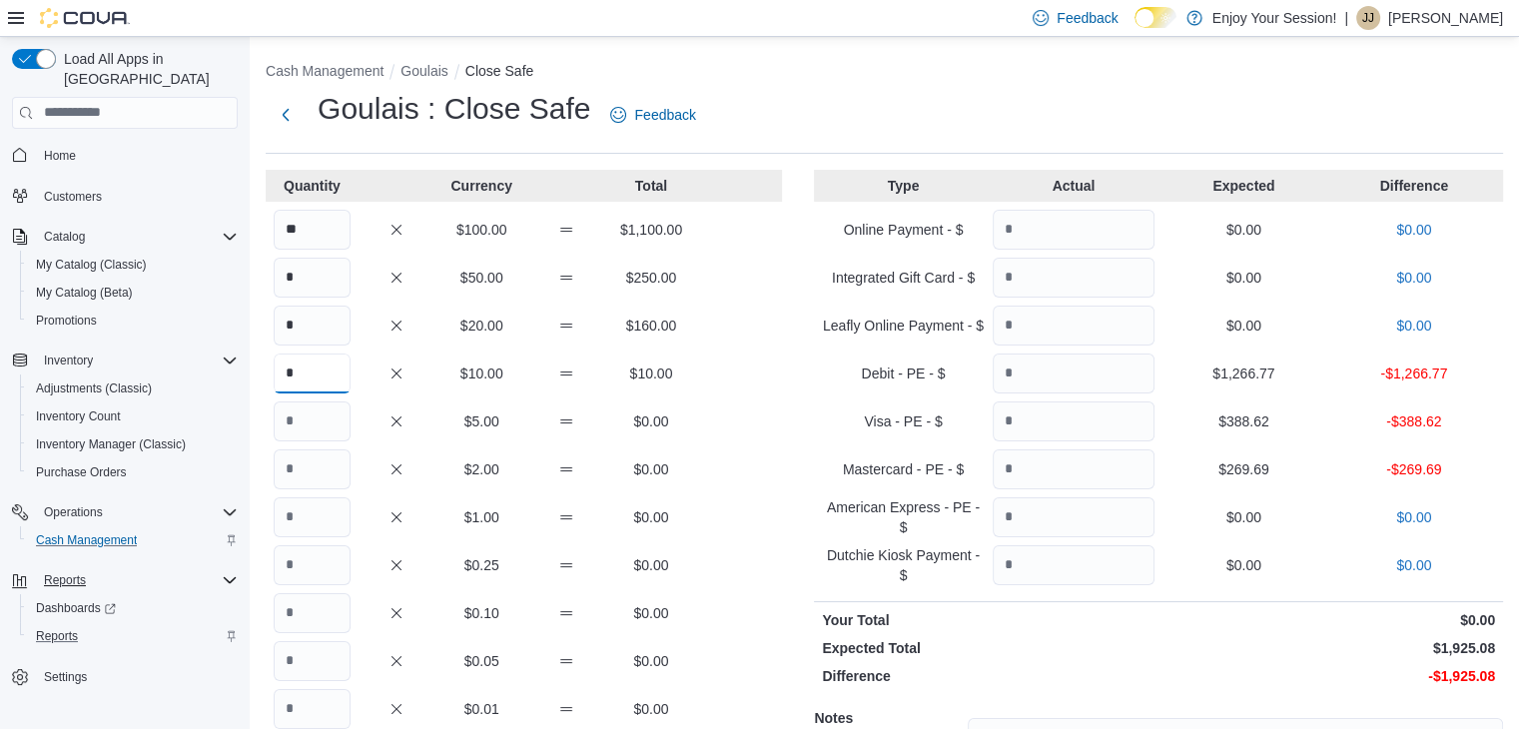
type input "*"
click at [315, 564] on input "Quantity" at bounding box center [312, 565] width 77 height 40
type input "*"
click at [310, 598] on input "Quantity" at bounding box center [312, 613] width 77 height 40
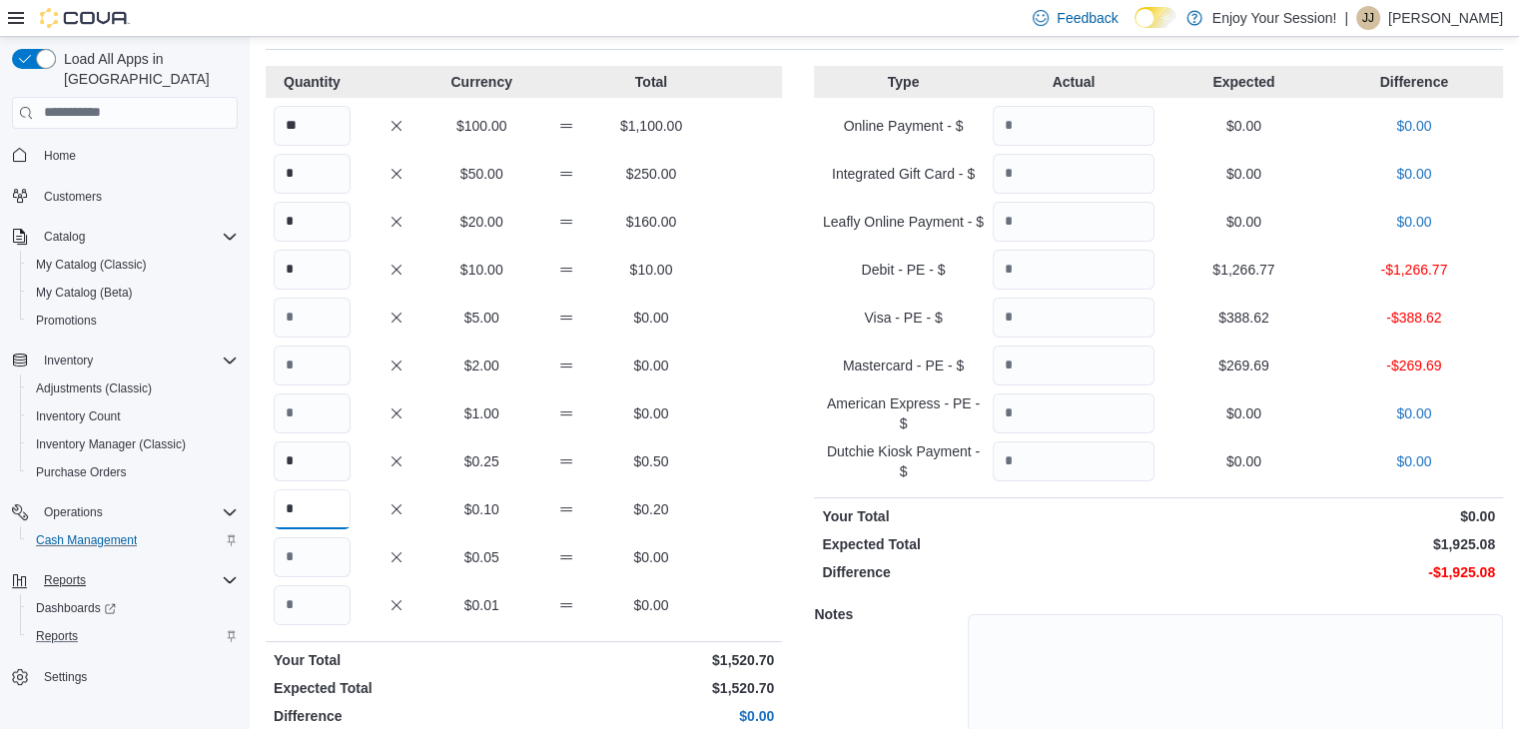
scroll to position [214, 0]
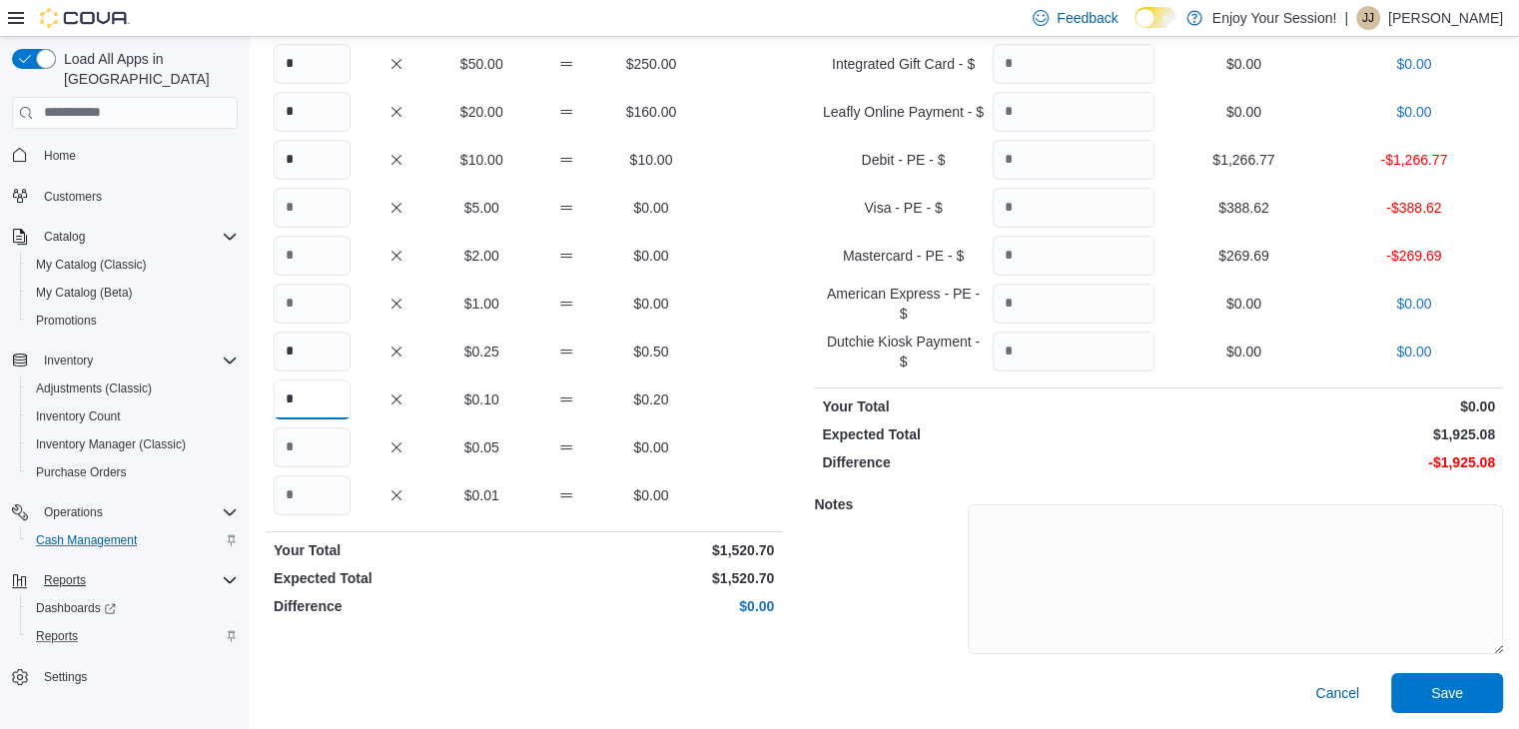
type input "*"
click at [1102, 156] on input "Quantity" at bounding box center [1074, 160] width 162 height 40
type input "*******"
click at [1067, 211] on input "Quantity" at bounding box center [1074, 208] width 162 height 40
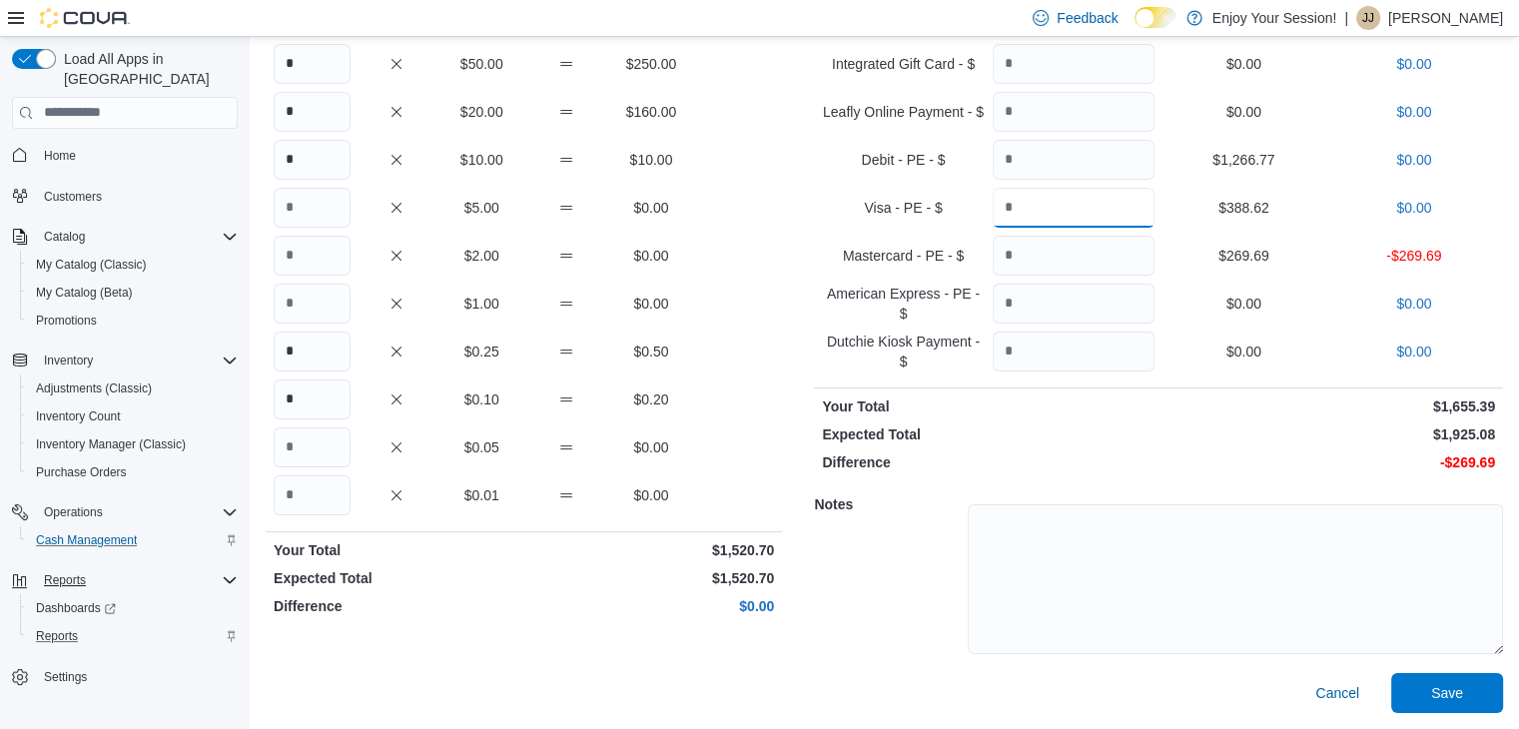
type input "******"
click at [1047, 260] on input "Quantity" at bounding box center [1074, 256] width 162 height 40
type input "******"
click at [1462, 692] on span "Save" at bounding box center [1447, 692] width 32 height 20
click at [1462, 692] on div "Cash Management Goulais Close Safe Goulais : Close Safe Feedback Quantity Curre…" at bounding box center [885, 276] width 1270 height 906
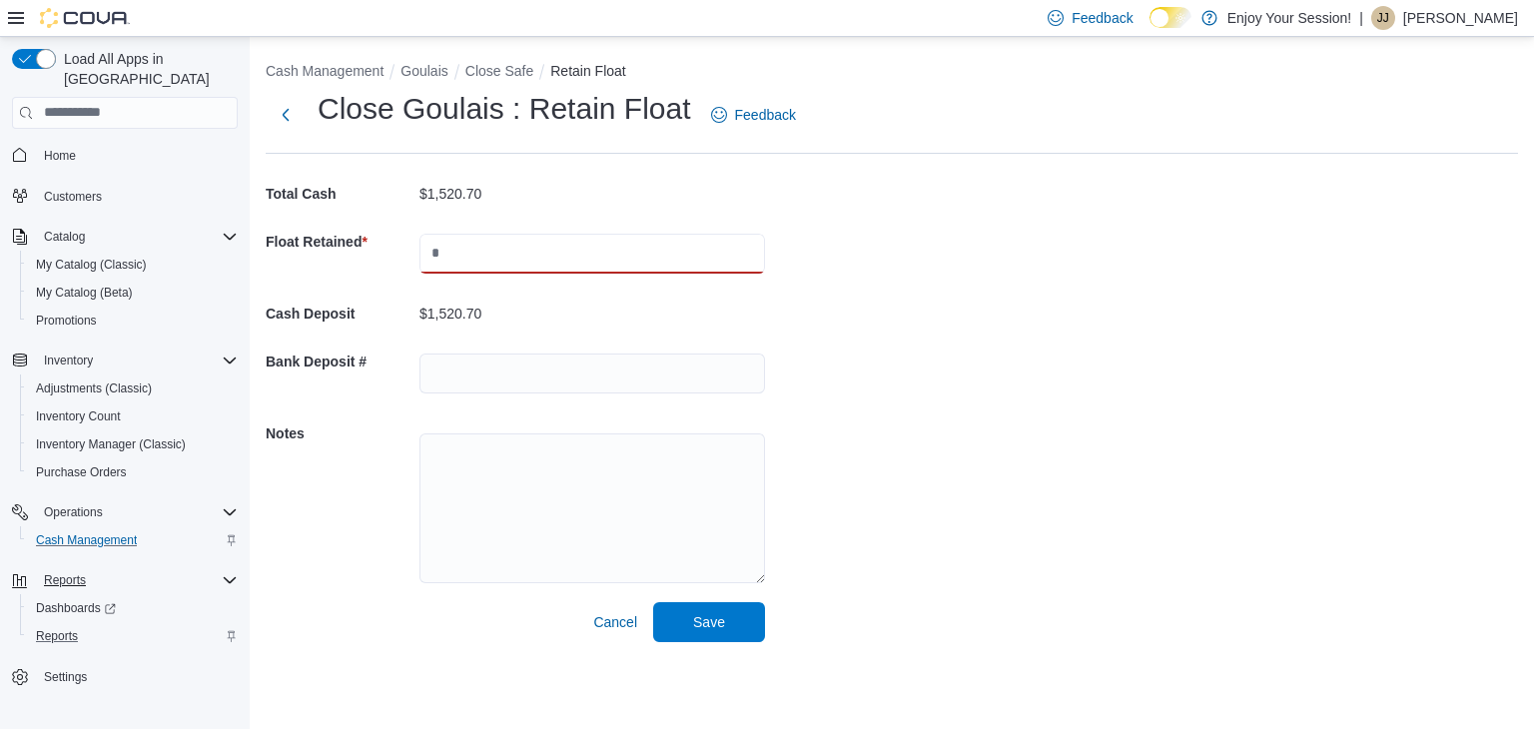
click at [472, 249] on input "text" at bounding box center [593, 254] width 346 height 40
type input "****"
click at [465, 377] on input "text" at bounding box center [593, 374] width 346 height 40
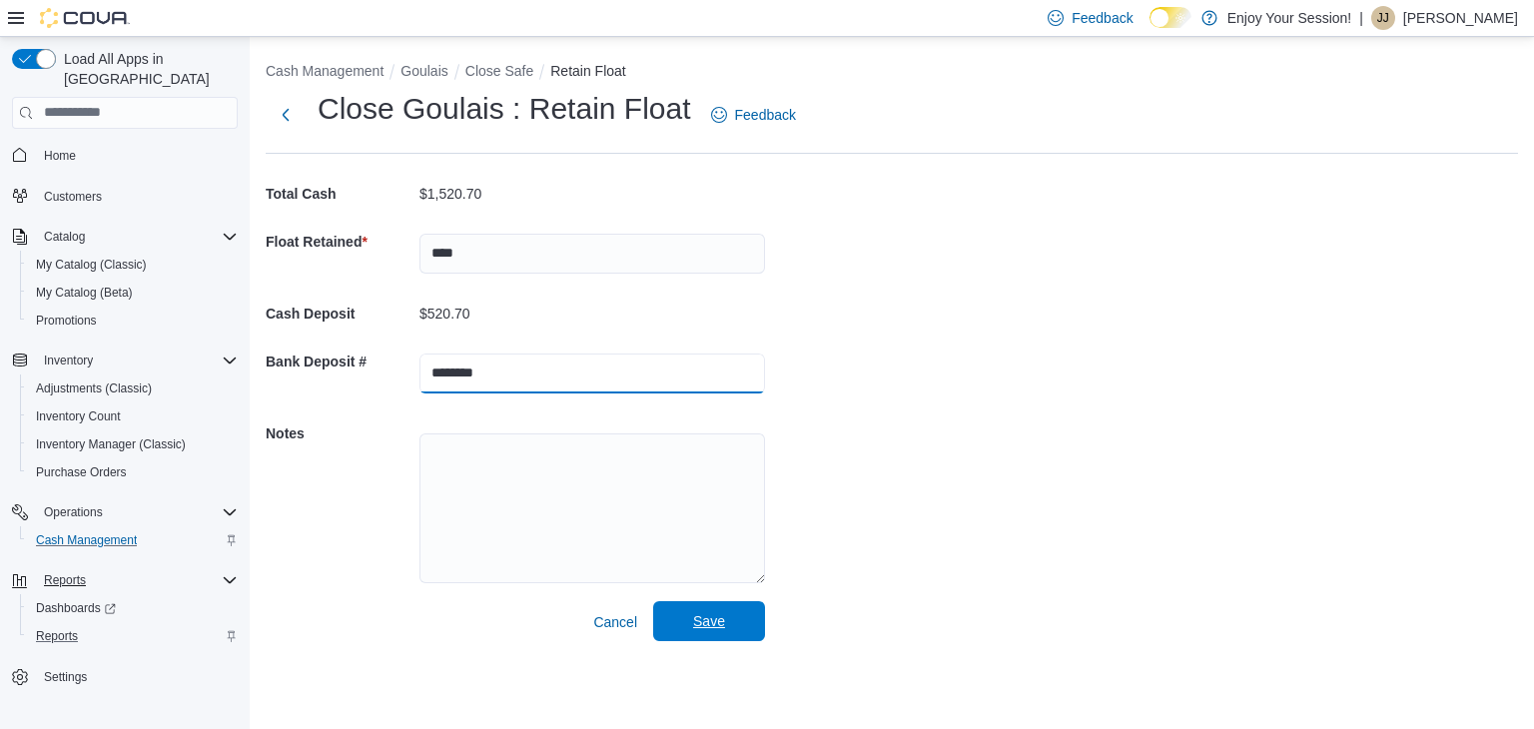
type input "********"
click at [706, 623] on span "Save" at bounding box center [709, 621] width 32 height 20
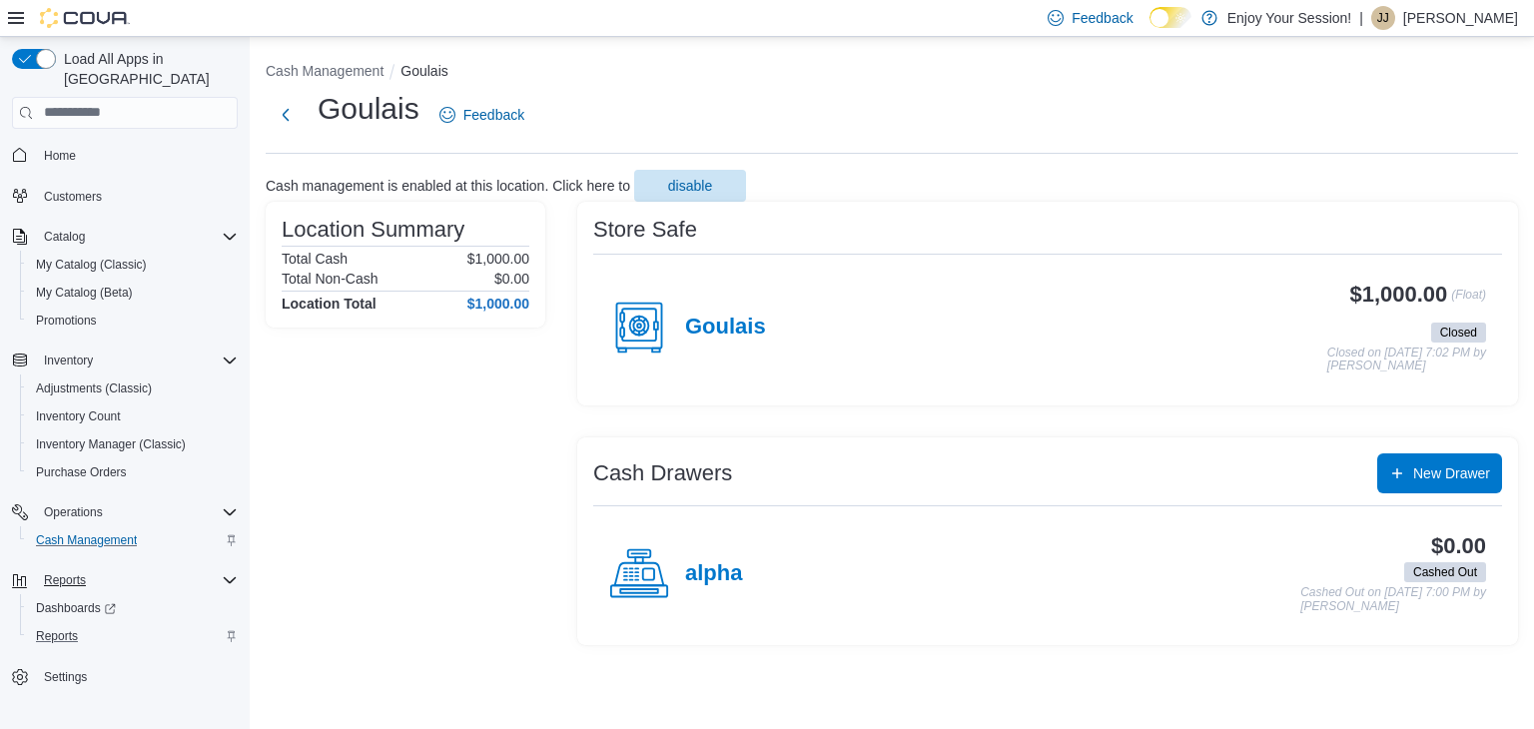
click at [1430, 18] on p "Jacqueline Jones" at bounding box center [1460, 18] width 115 height 24
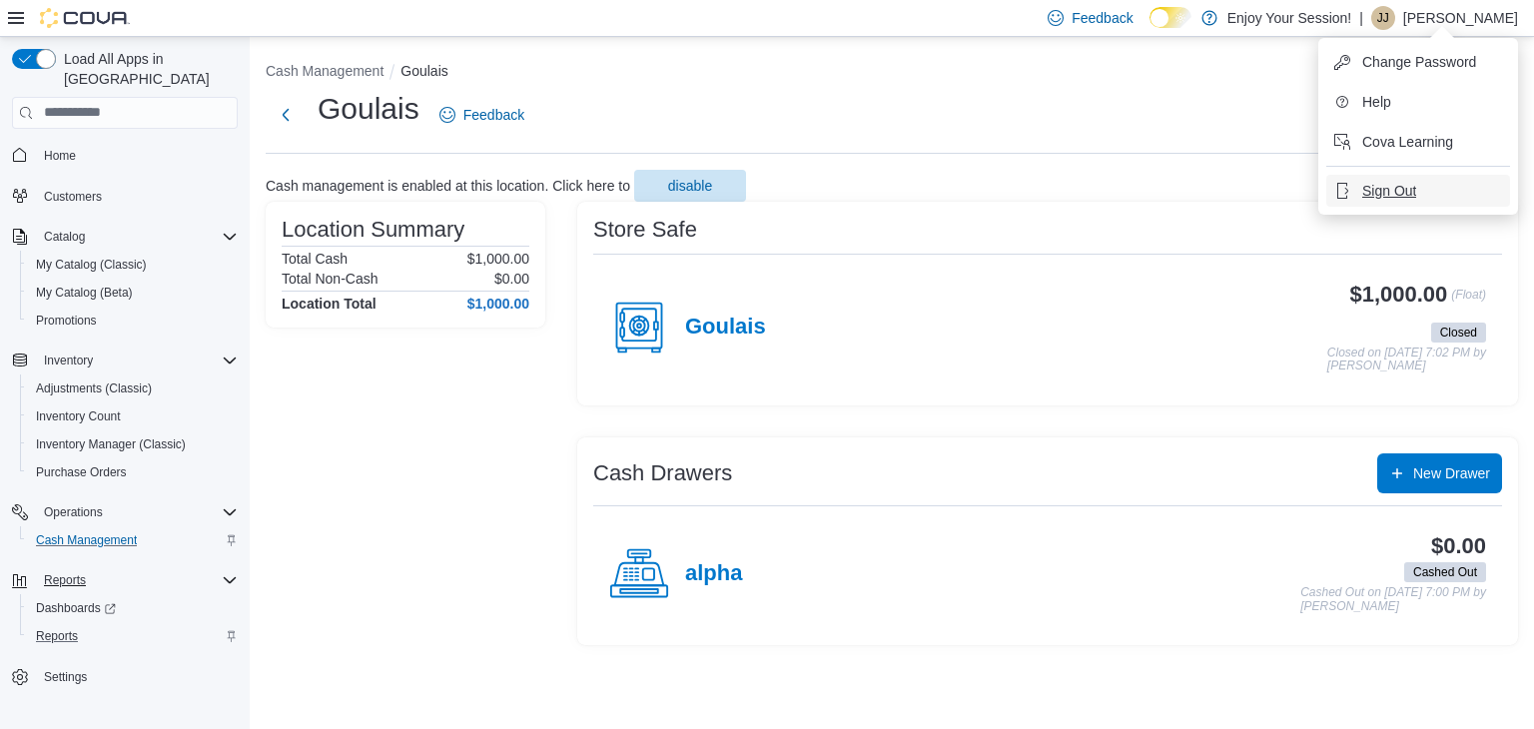
click at [1396, 190] on span "Sign Out" at bounding box center [1389, 191] width 54 height 20
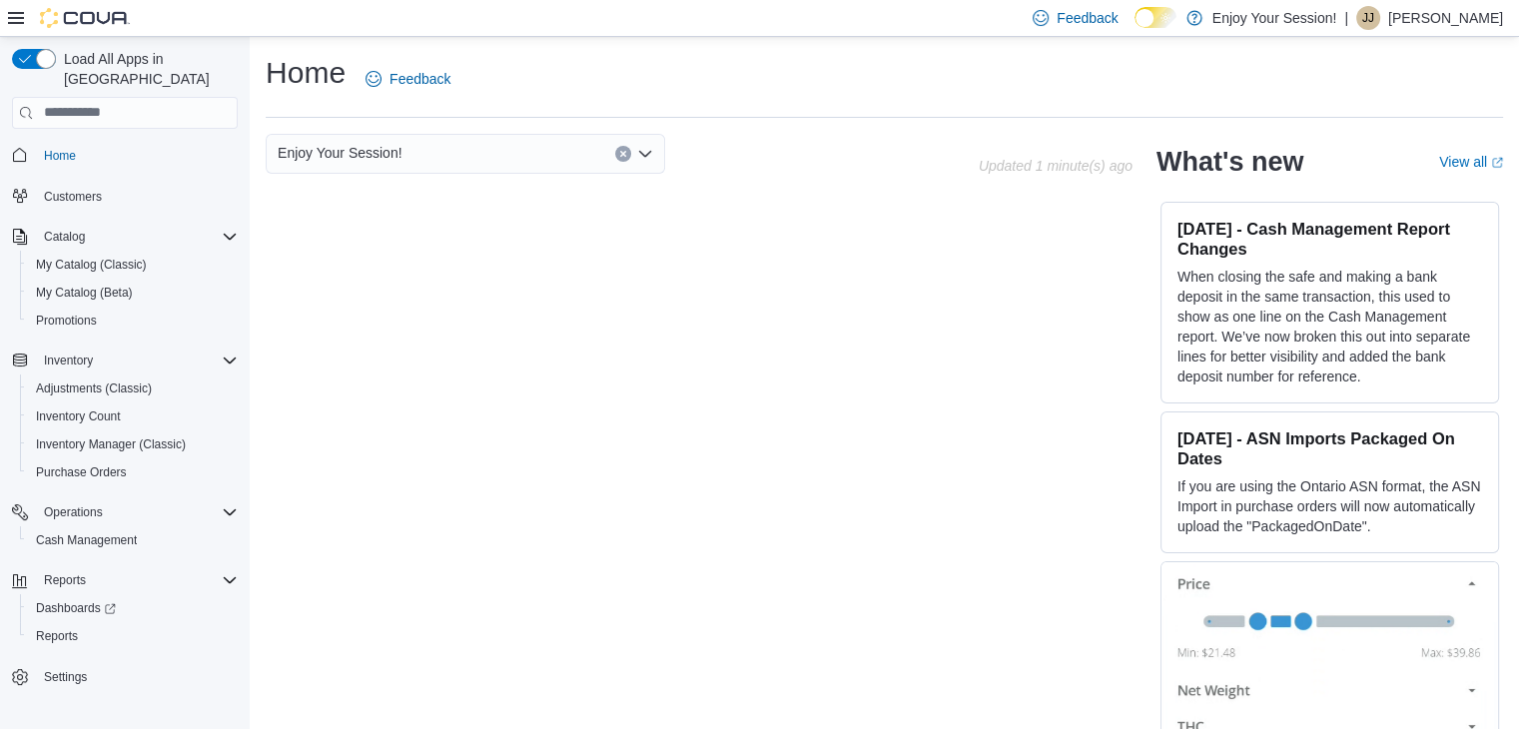
click at [1430, 20] on p "Jacqueline Jones" at bounding box center [1445, 18] width 115 height 24
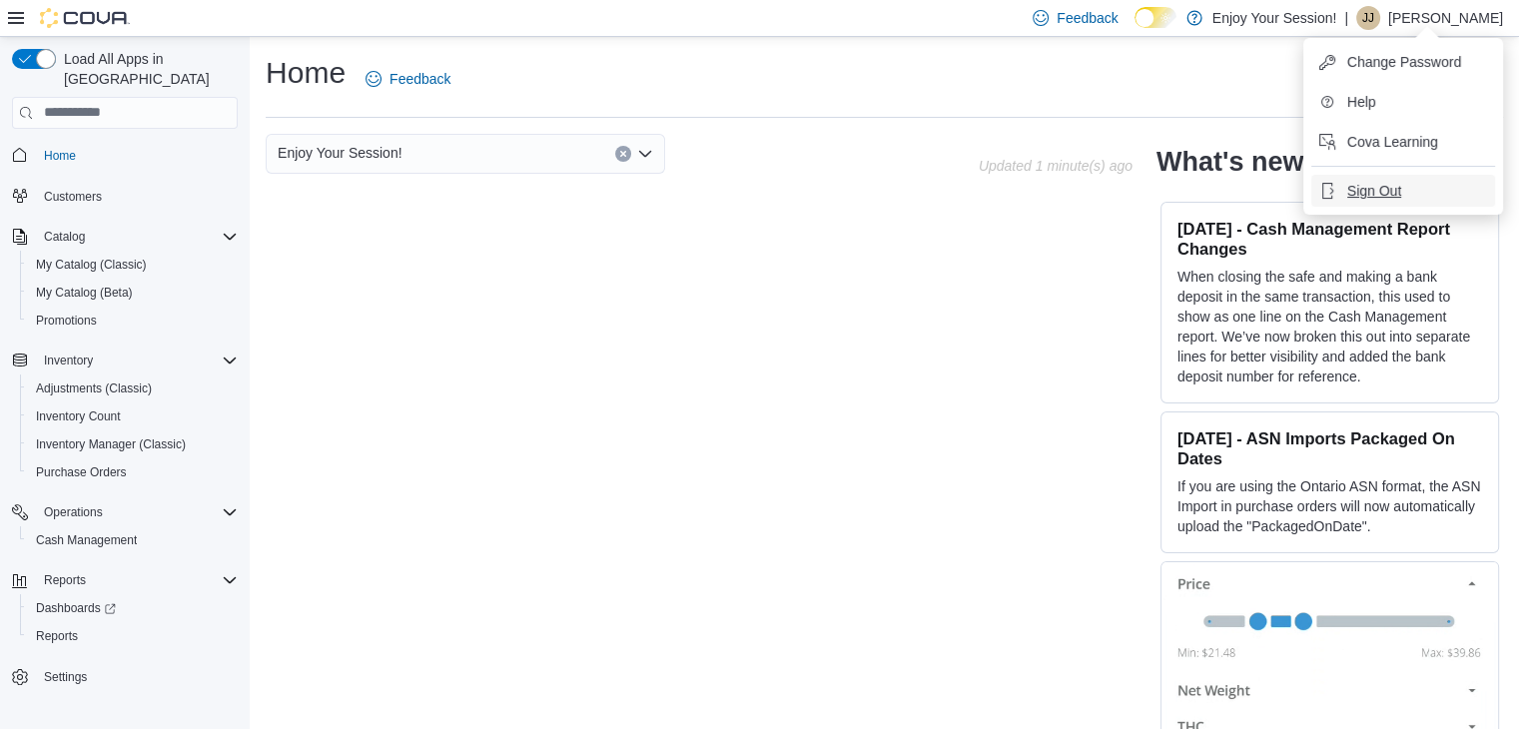
click at [1383, 193] on span "Sign Out" at bounding box center [1374, 191] width 54 height 20
